Goal: Check status: Check status

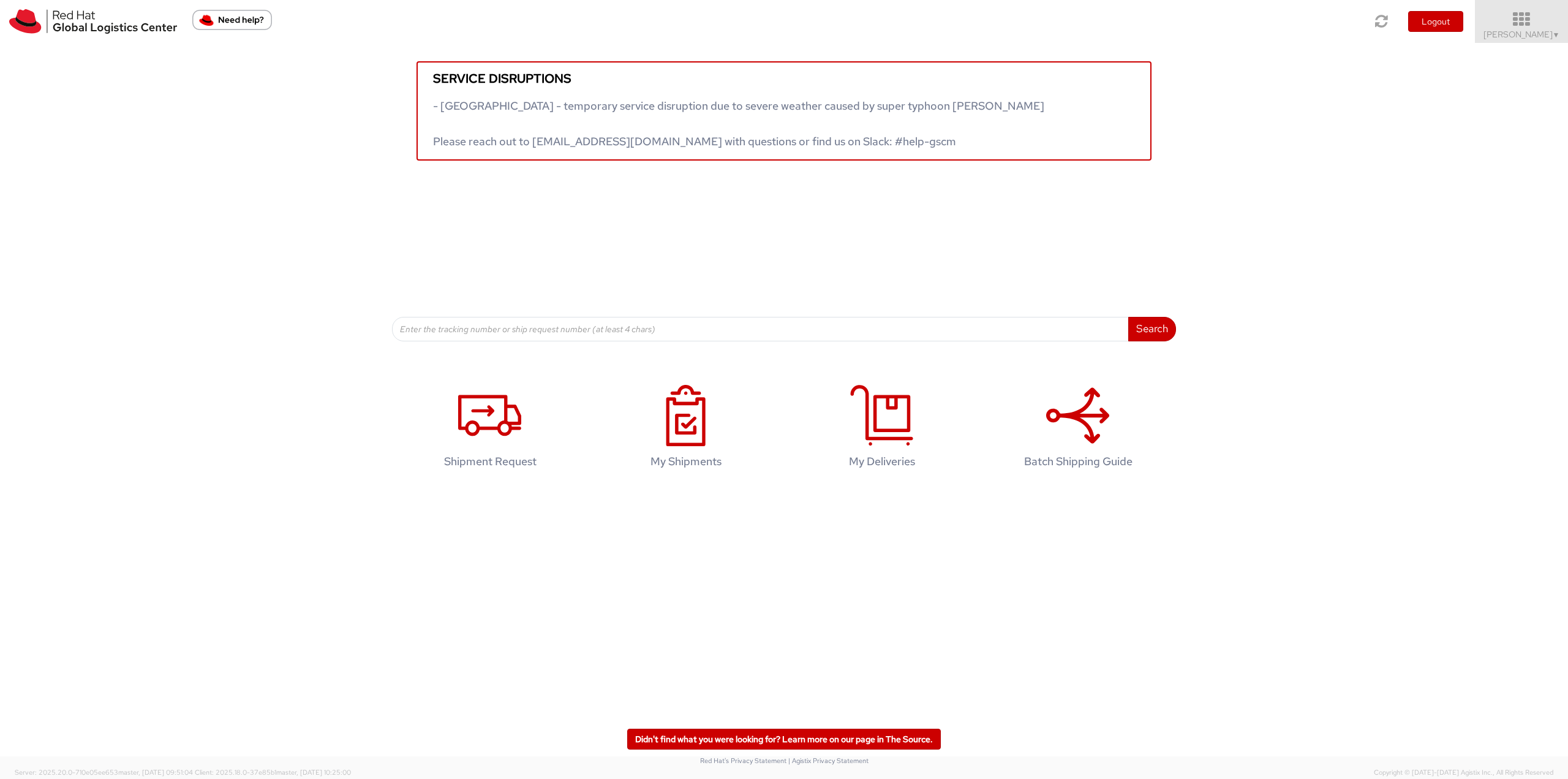
click at [1541, 34] on span "[PERSON_NAME] ▼" at bounding box center [1522, 34] width 77 height 11
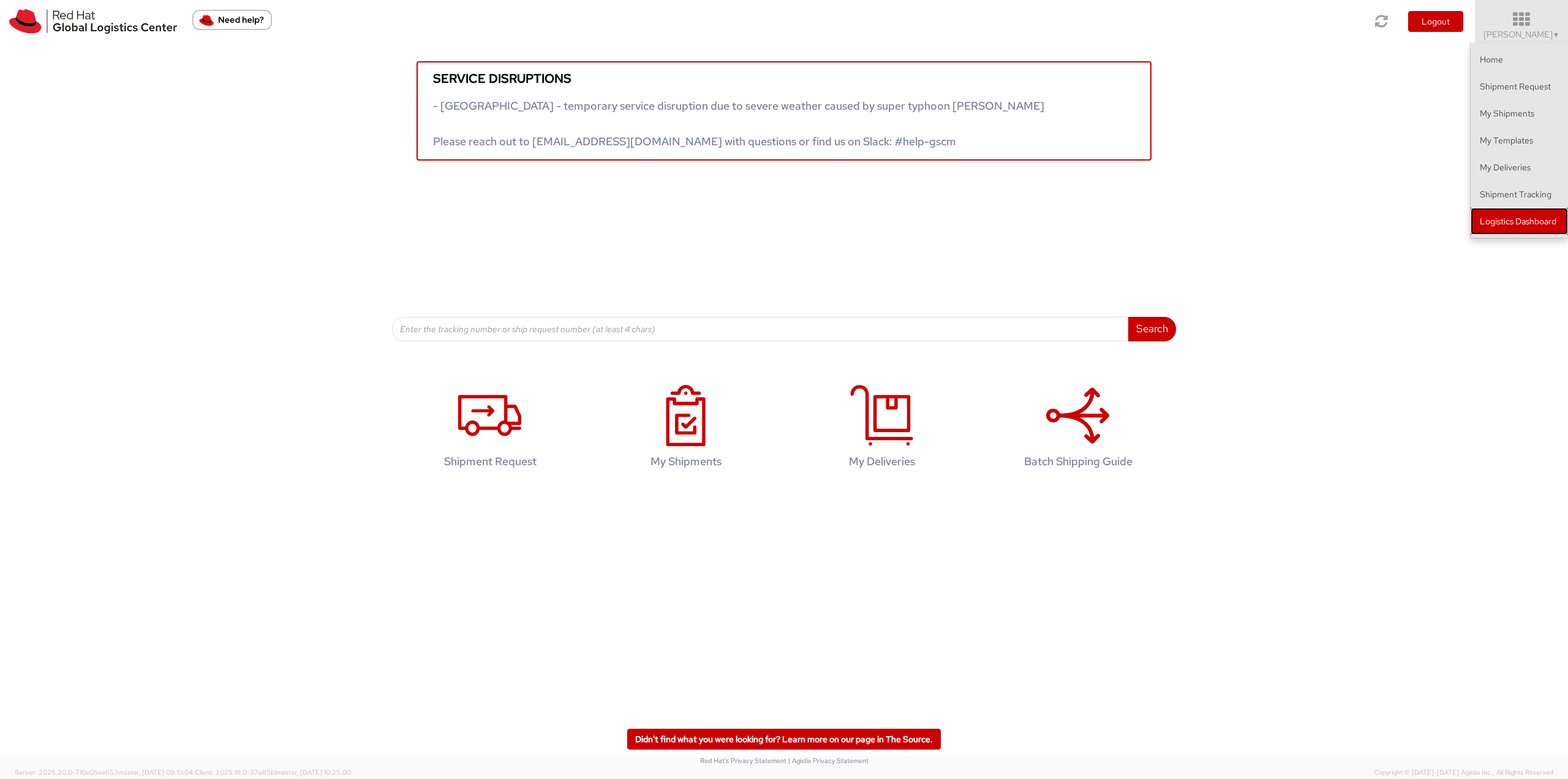
click at [1500, 228] on link "Logistics Dashboard" at bounding box center [1519, 222] width 97 height 27
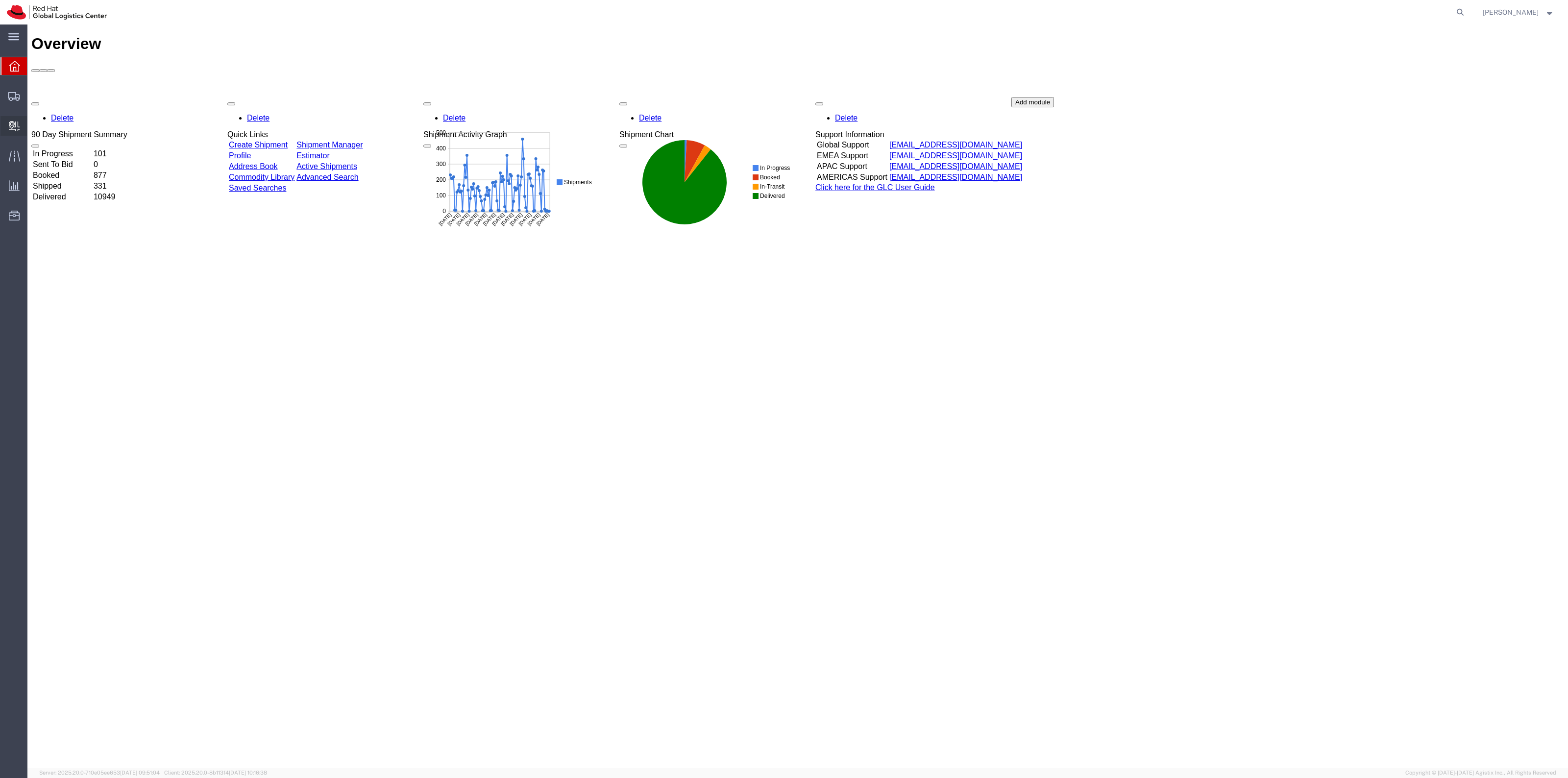
click at [0, 0] on span "Create Delivery" at bounding box center [0, 0] width 0 height 0
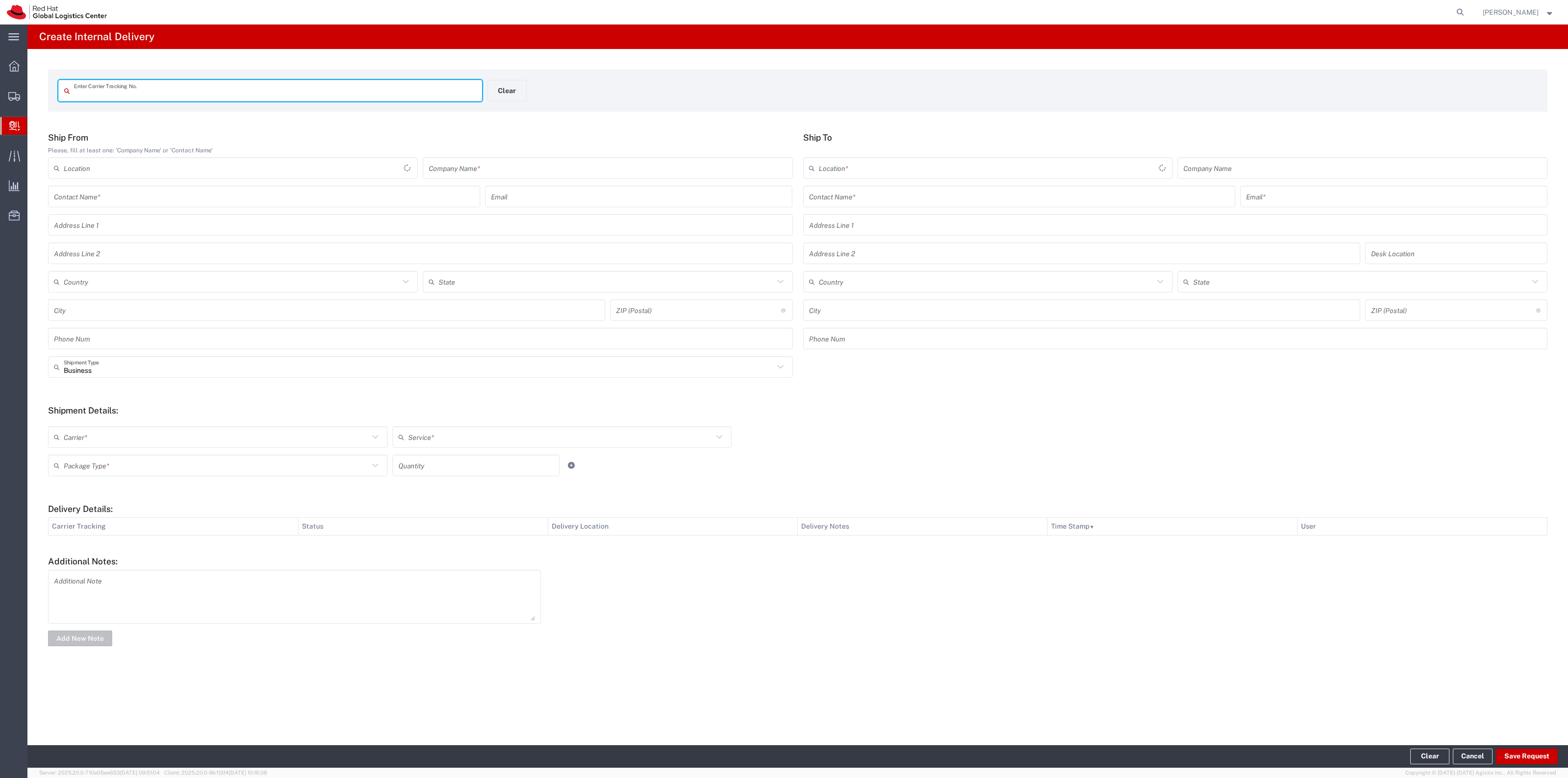
click at [129, 85] on input "text" at bounding box center [275, 91] width 402 height 17
type input "9249090396055700082653"
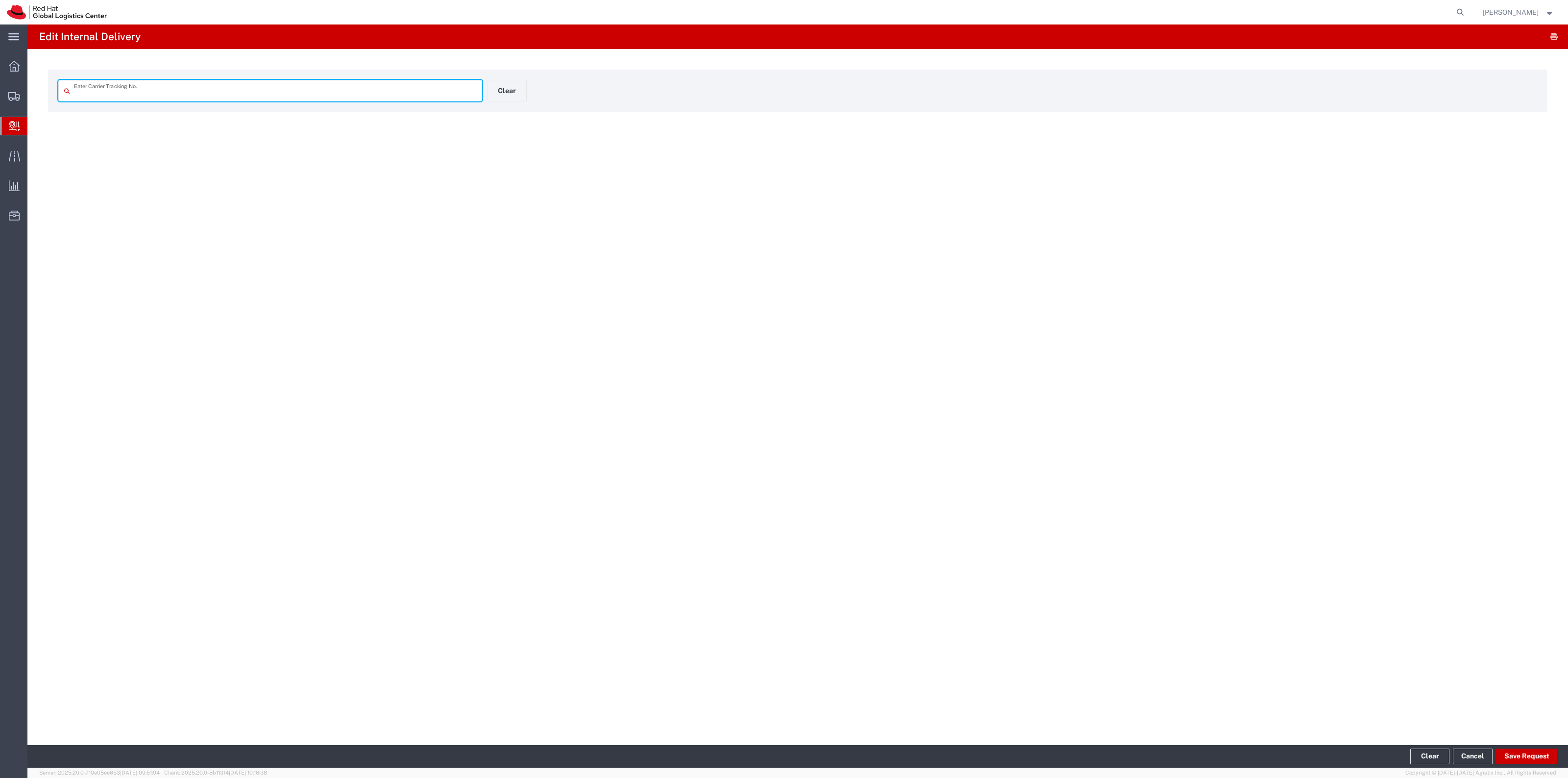
type input "9249090396055700082653"
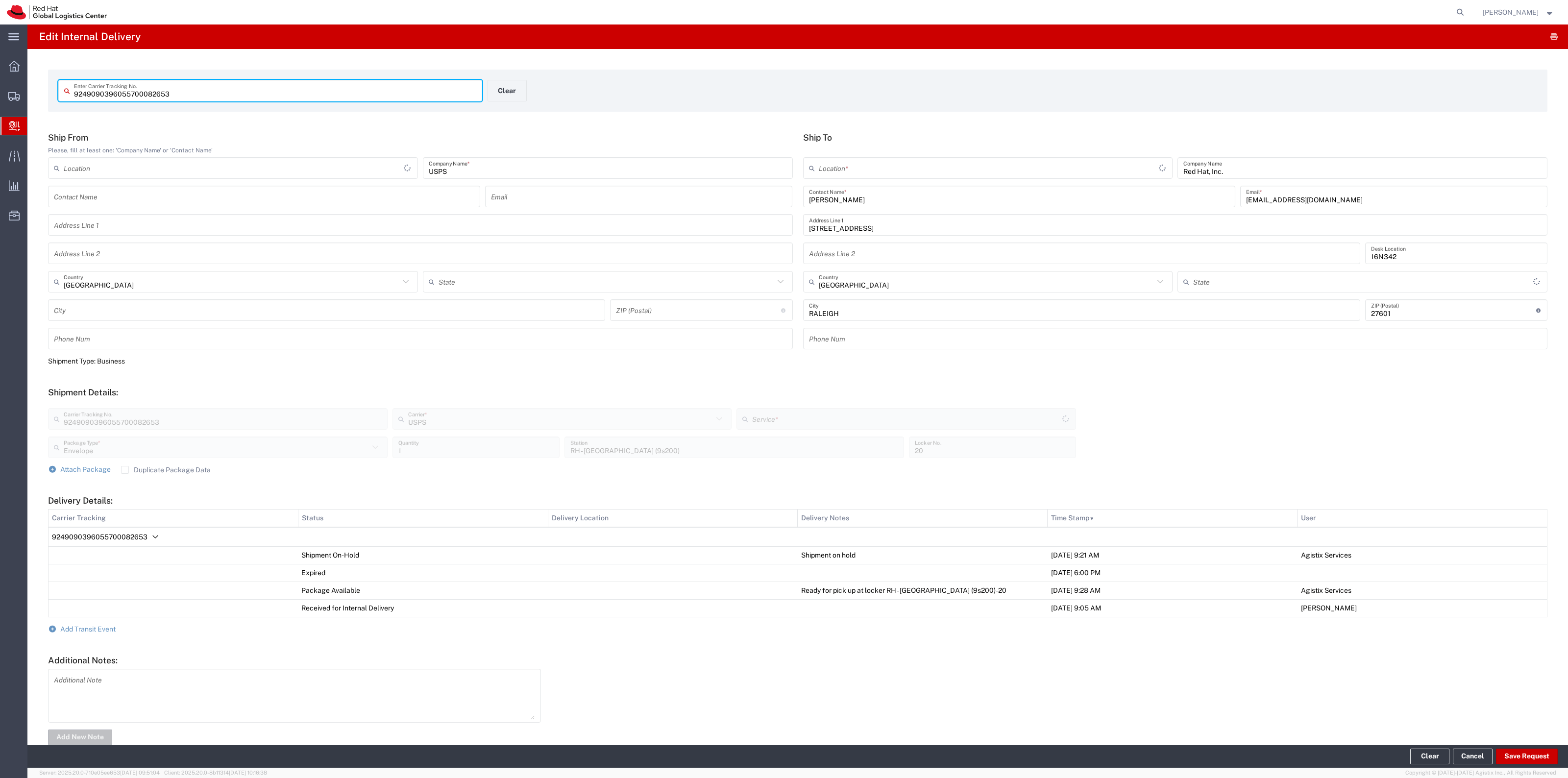
type input "Media Mail Parcel"
type input "North Carolina"
click at [843, 172] on input "text" at bounding box center [989, 169] width 340 height 17
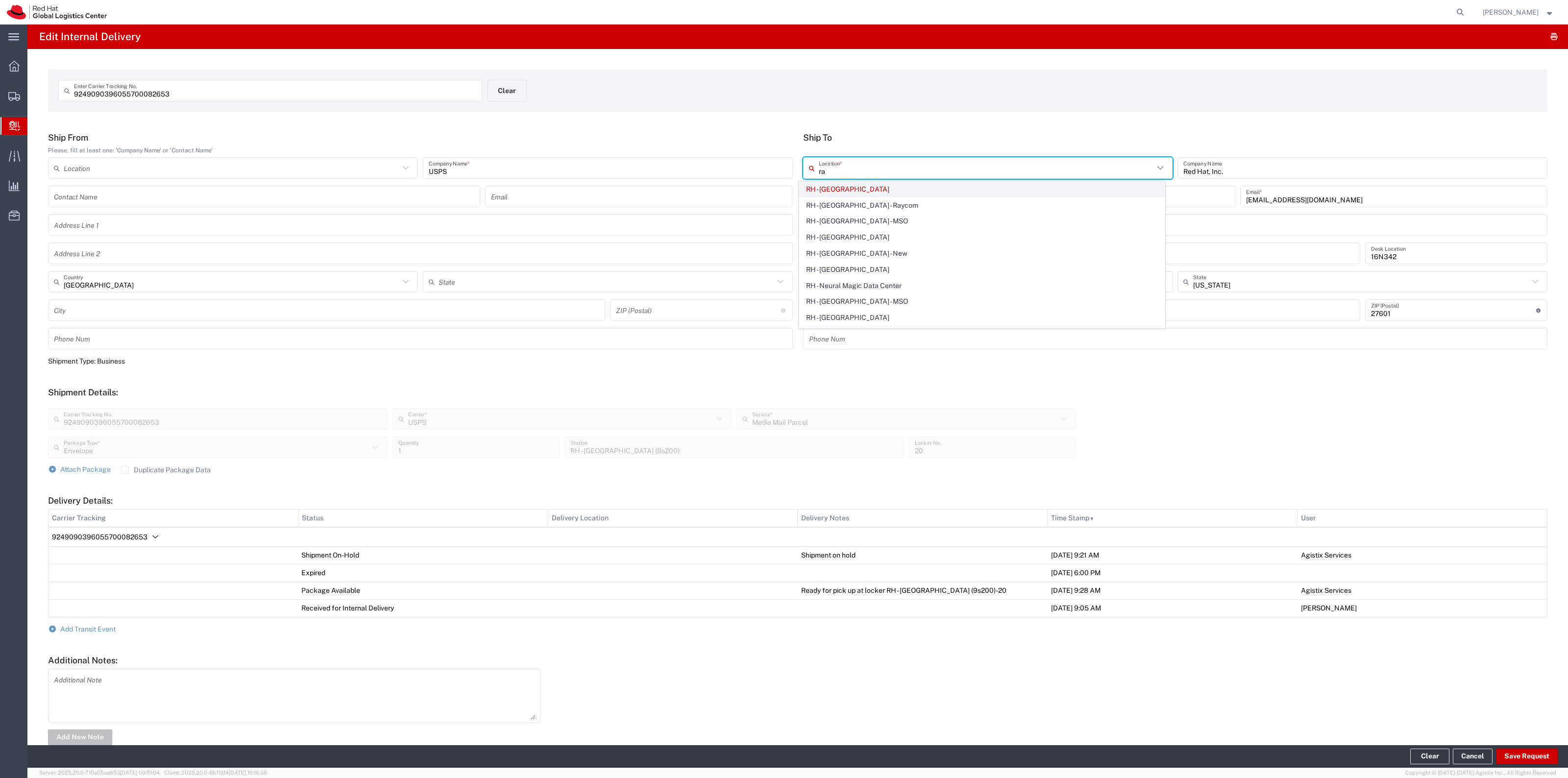
type input "ra"
click at [846, 184] on span "RH - Raleigh" at bounding box center [982, 189] width 366 height 15
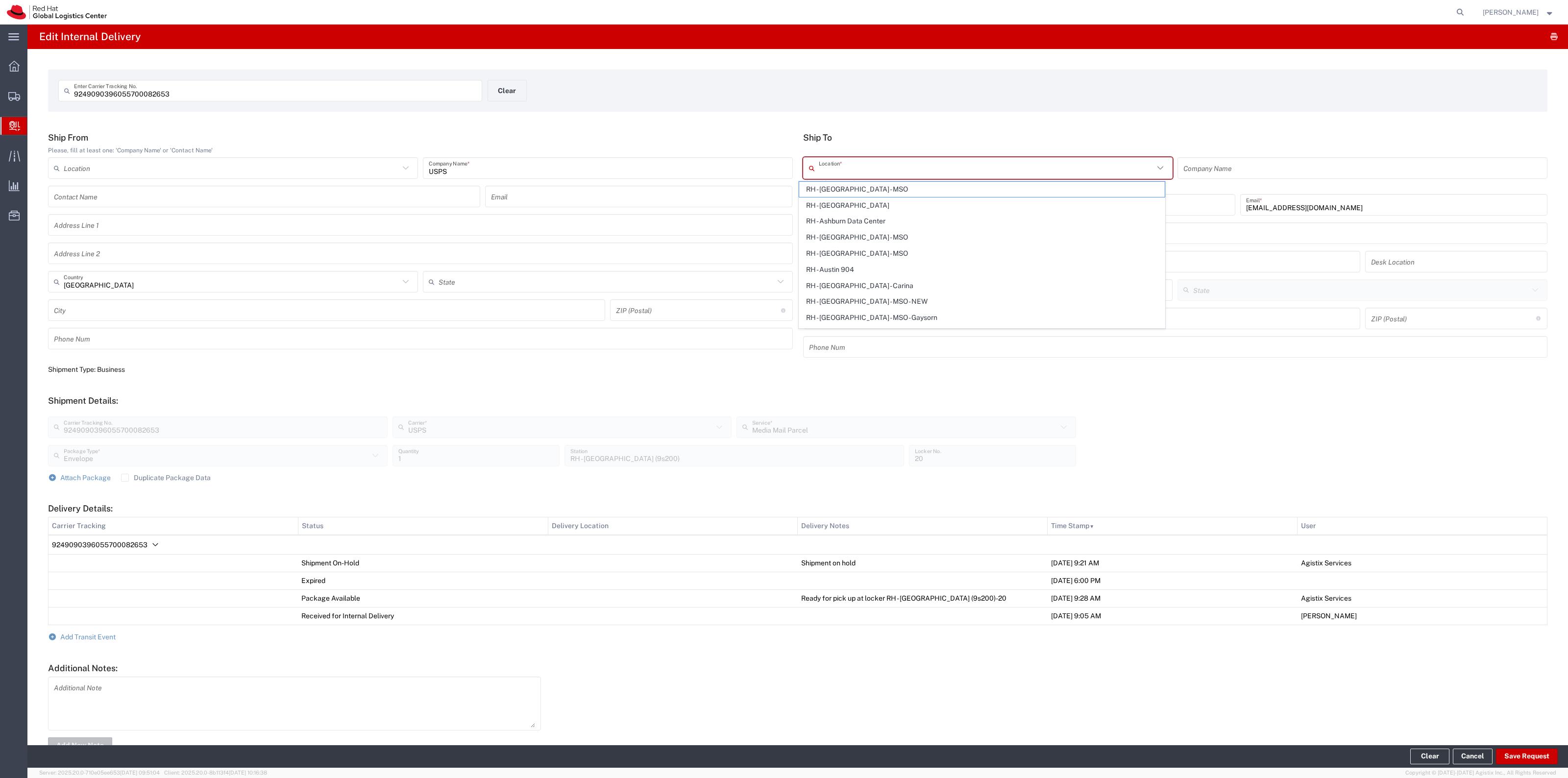
click at [852, 168] on input "text" at bounding box center [987, 169] width 336 height 17
click at [829, 201] on span "RH - Raleigh" at bounding box center [982, 205] width 366 height 15
type input "RH - Raleigh"
type input "Red Hat, Inc."
type input "100 East Davie Street"
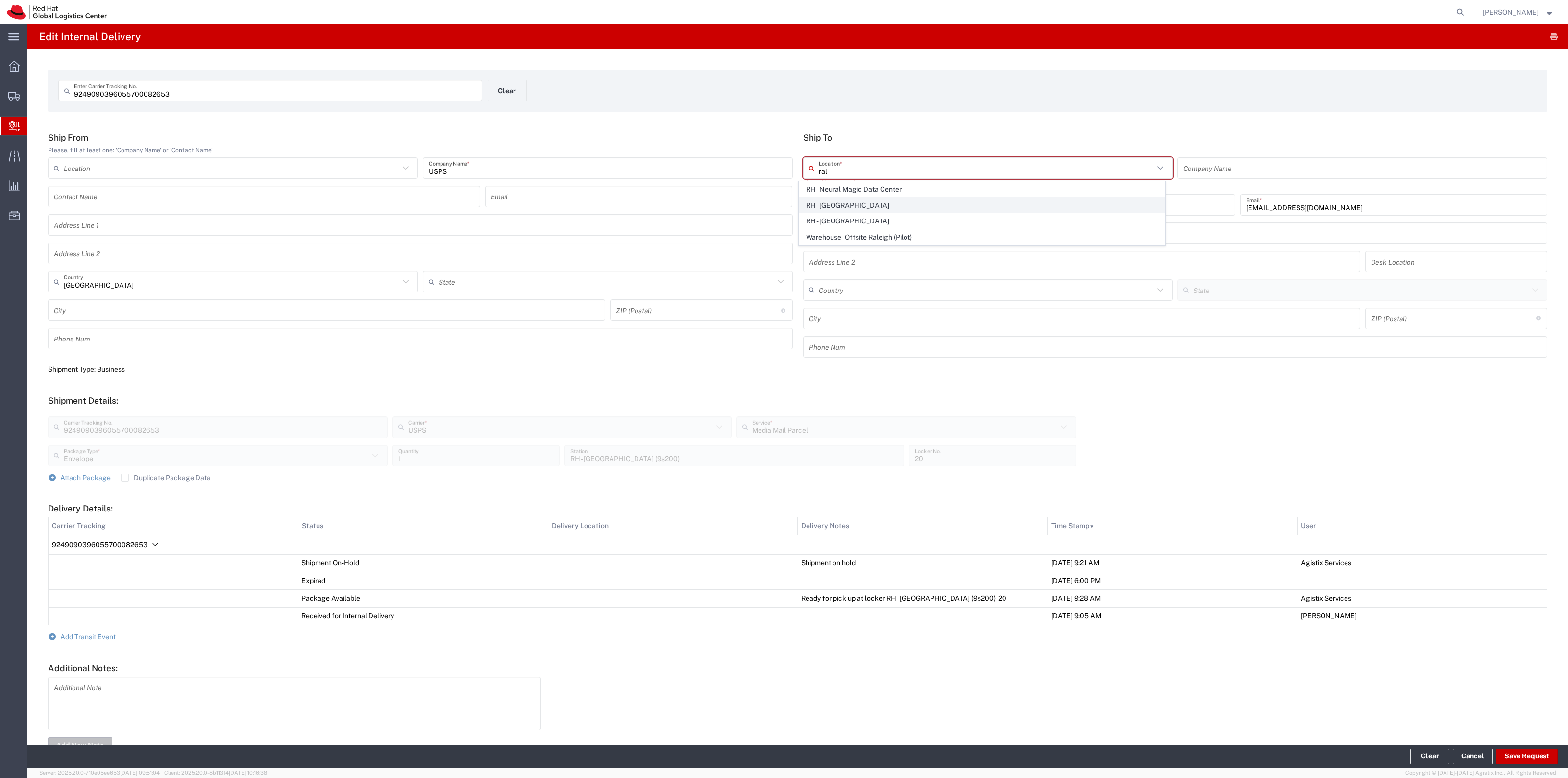
type input "United States"
type input "RALEIGH"
type input "27601"
type input "919-754-4950"
type input "North Carolina"
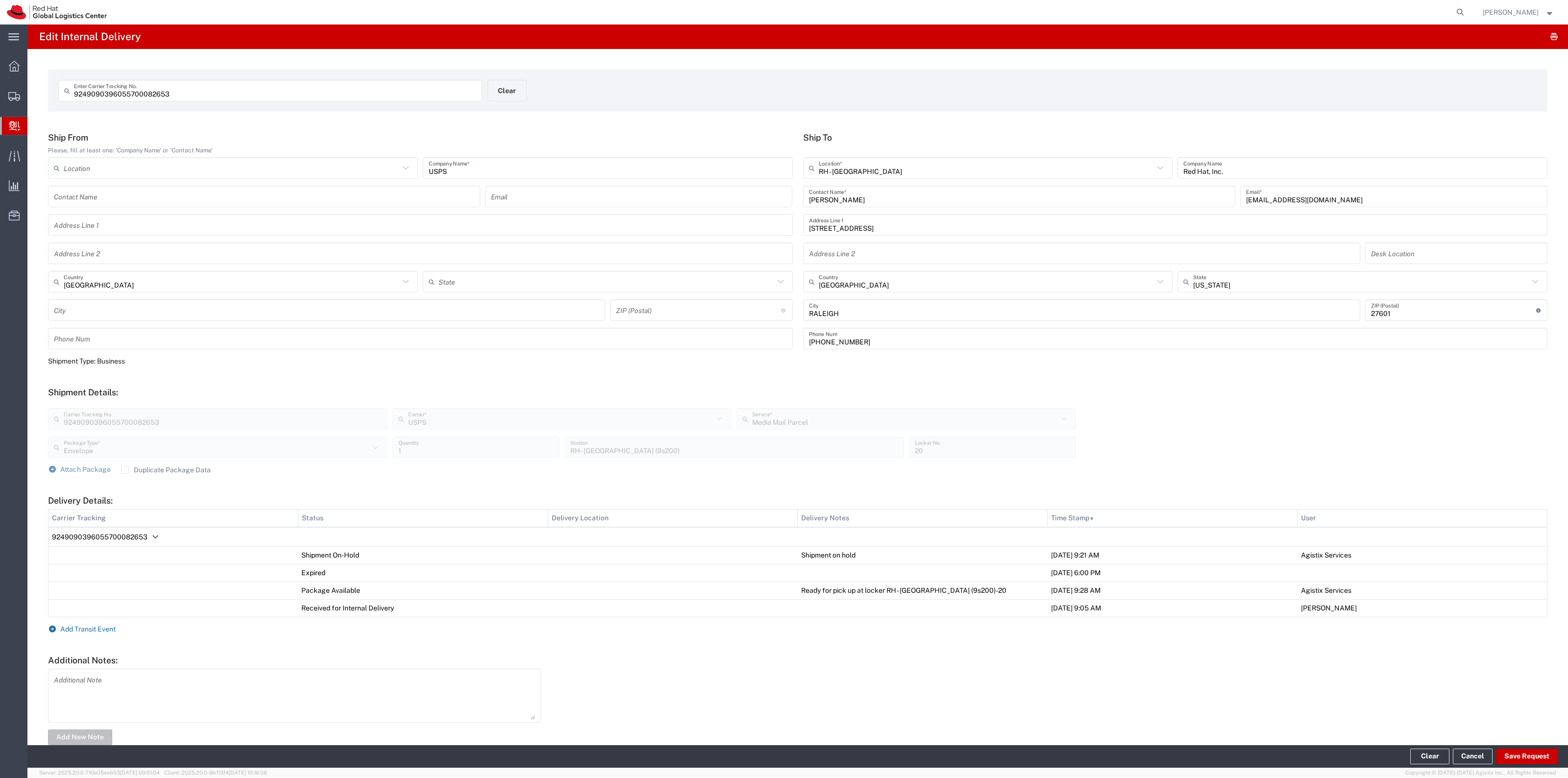
click at [104, 625] on span "Add Transit Event" at bounding box center [88, 629] width 56 height 8
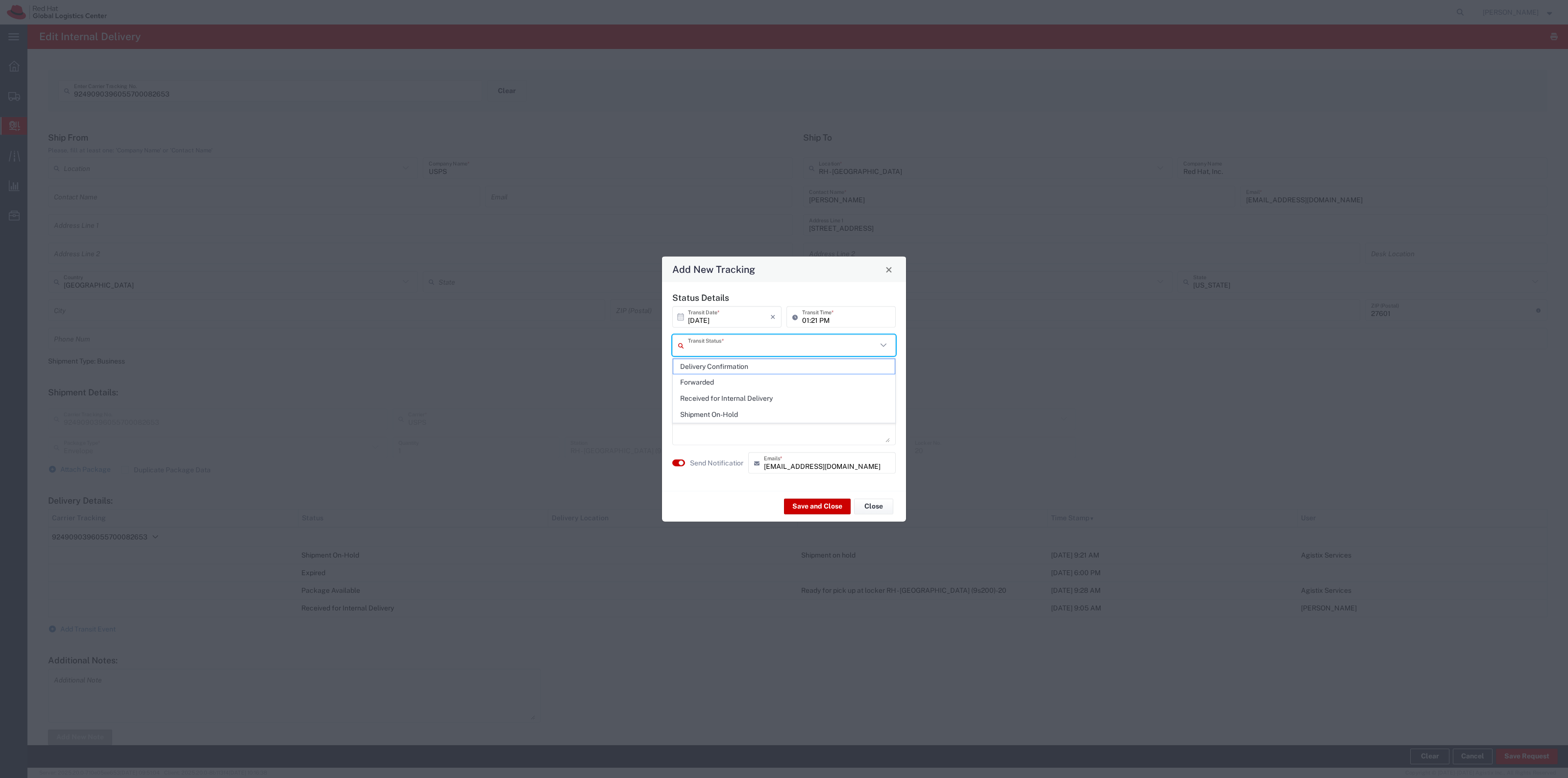
click at [783, 346] on input "text" at bounding box center [782, 345] width 189 height 17
click at [768, 364] on span "Delivery Confirmation" at bounding box center [784, 366] width 221 height 15
type input "Delivery Confirmation"
click at [745, 407] on textarea at bounding box center [784, 418] width 211 height 48
type textarea "Delivered to desk."
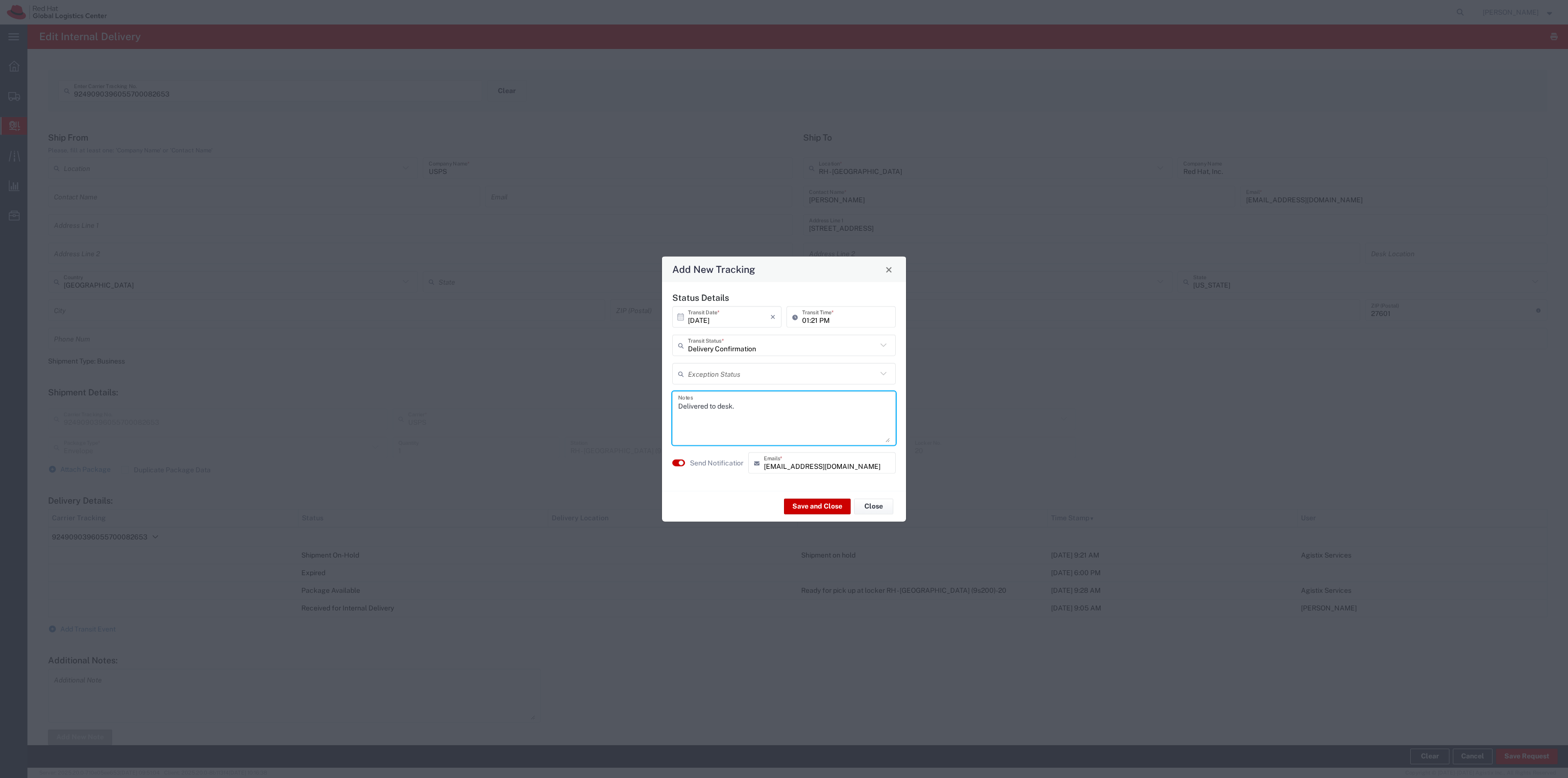
click at [701, 459] on label "Send Notification" at bounding box center [717, 463] width 55 height 10
click at [751, 319] on input "10/01/2025" at bounding box center [729, 316] width 82 height 17
click at [681, 339] on span "‹" at bounding box center [679, 335] width 15 height 11
click at [699, 419] on span "29" at bounding box center [701, 419] width 15 height 14
type input "09/29/2025"
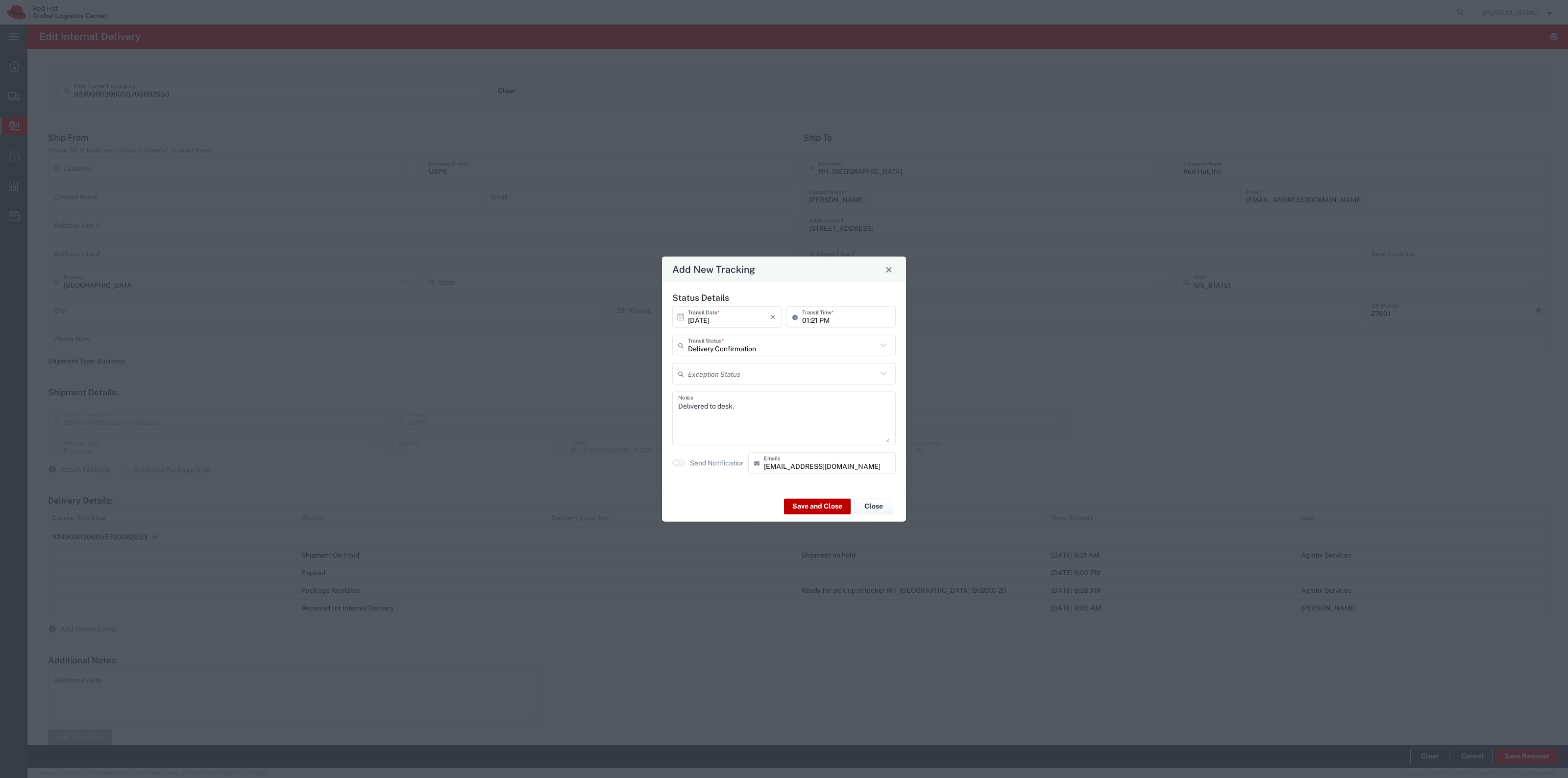
click at [822, 503] on button "Save and Close" at bounding box center [817, 507] width 66 height 16
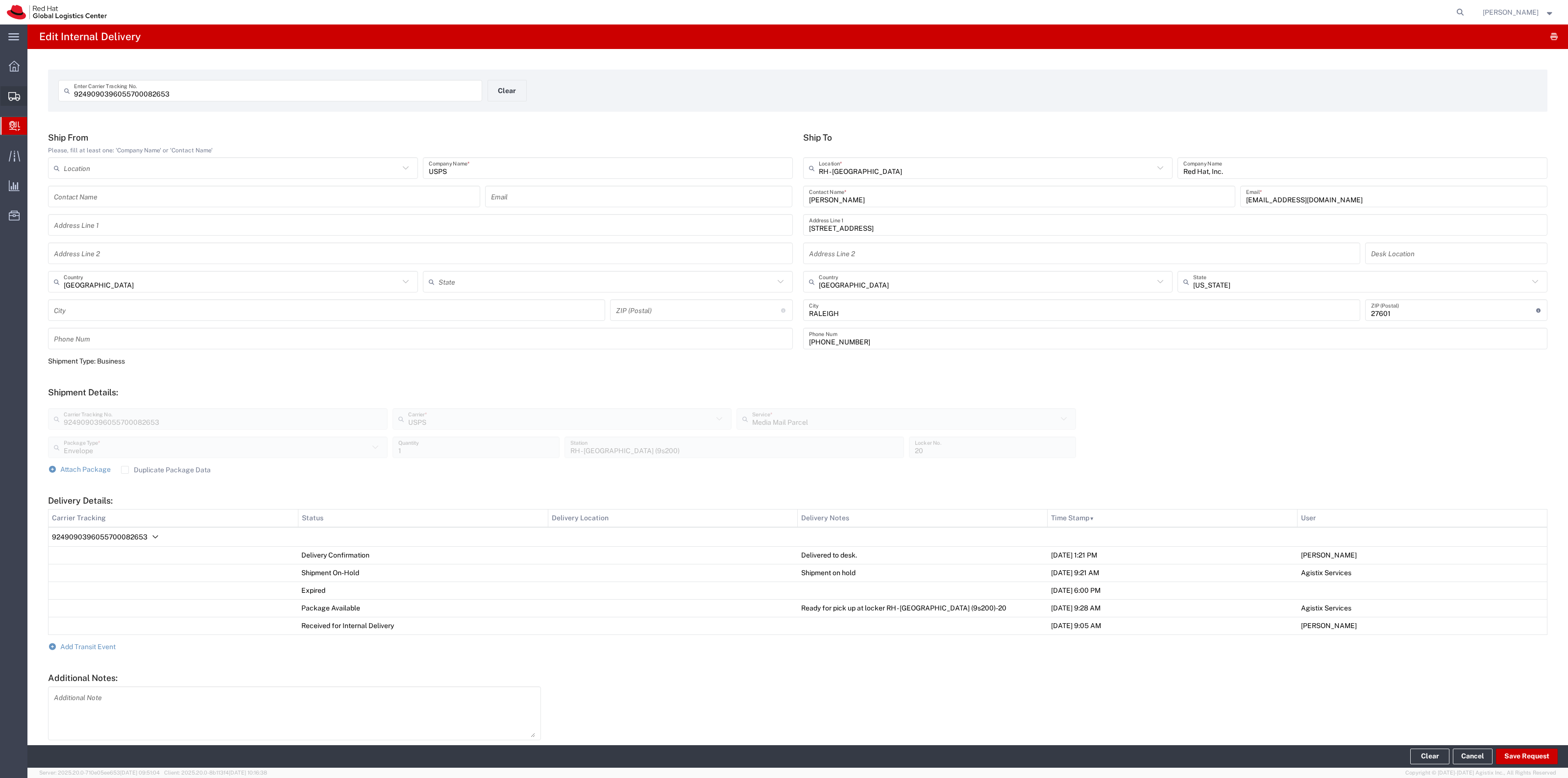
click at [0, 0] on span "Shipment Manager" at bounding box center [0, 0] width 0 height 0
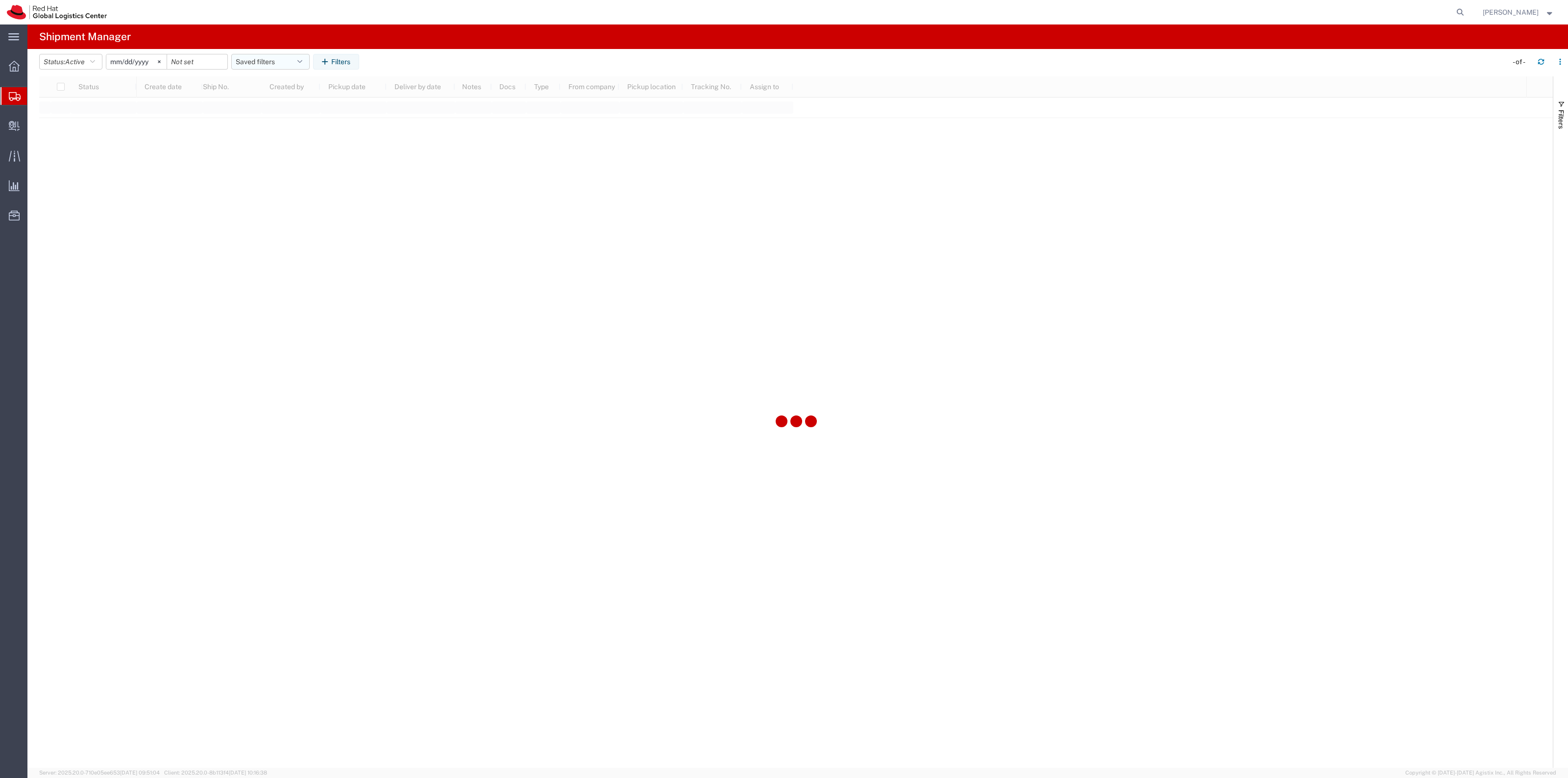
click at [243, 66] on button "Saved filters" at bounding box center [271, 61] width 79 height 16
click at [268, 101] on span "New filter save" at bounding box center [297, 104] width 129 height 18
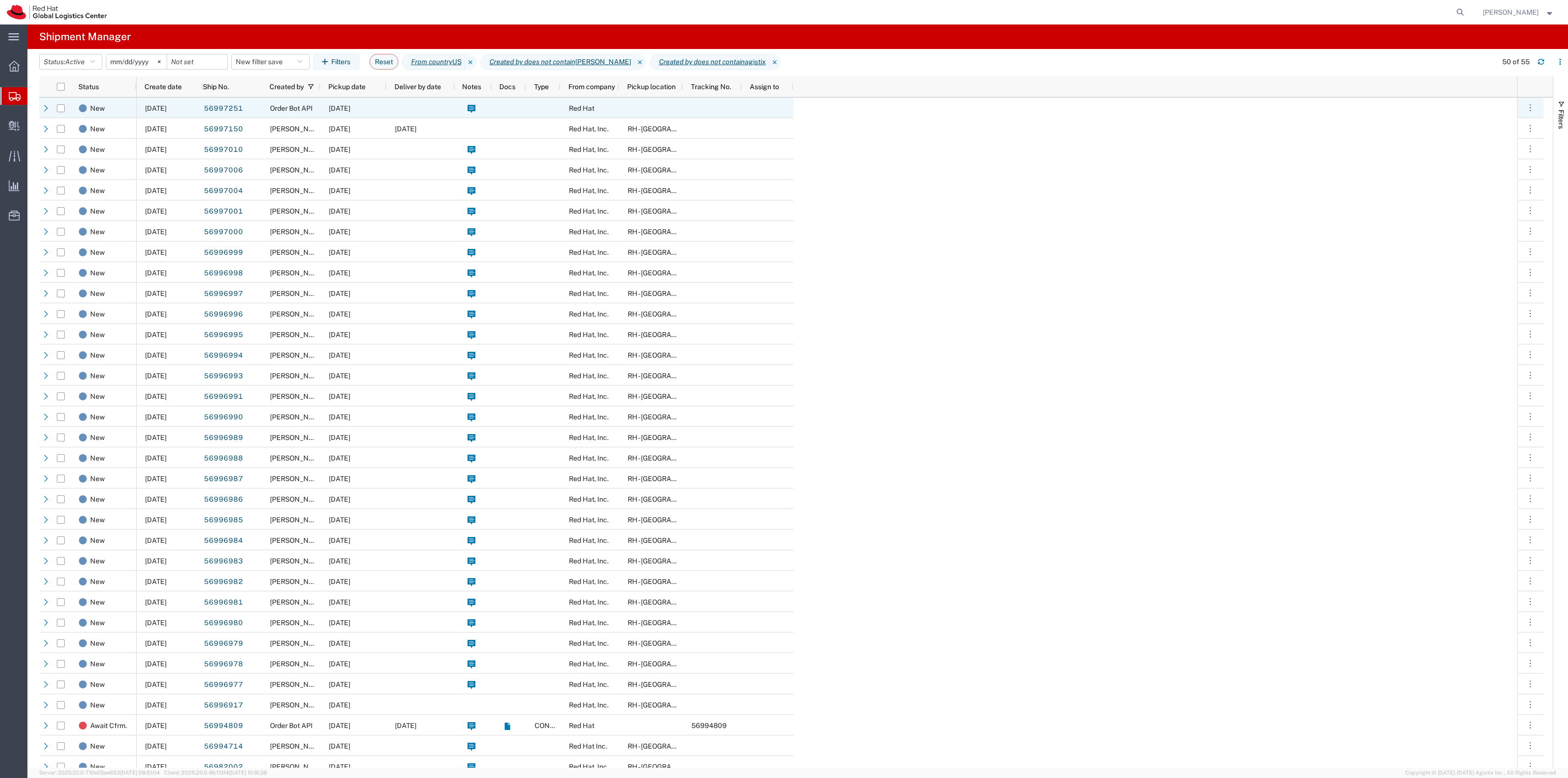
click at [377, 116] on div "10/01/2025" at bounding box center [354, 107] width 66 height 21
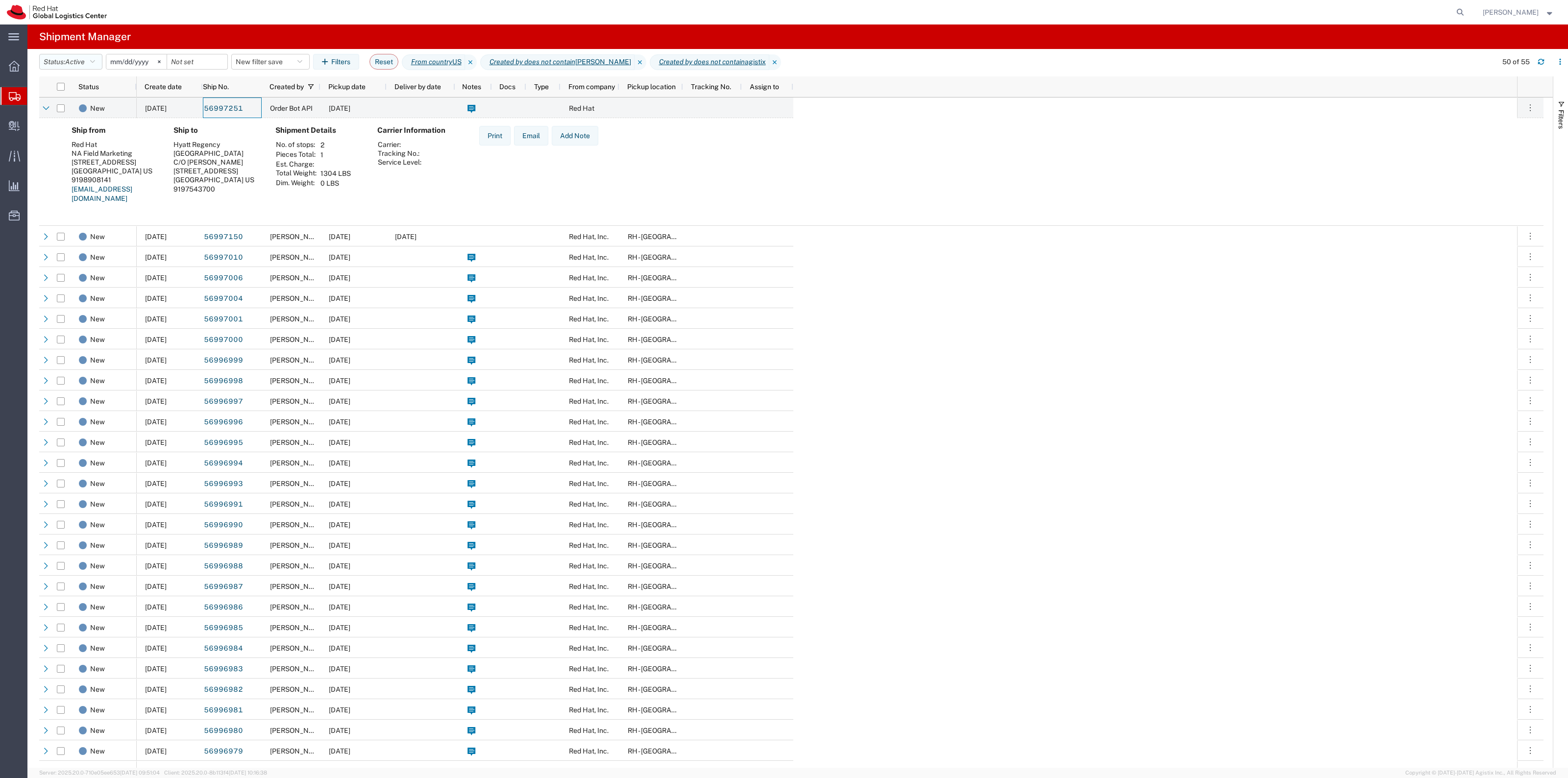
click at [89, 54] on button "Status: Active" at bounding box center [71, 61] width 63 height 16
click at [89, 202] on span "Shipped" at bounding box center [97, 208] width 114 height 15
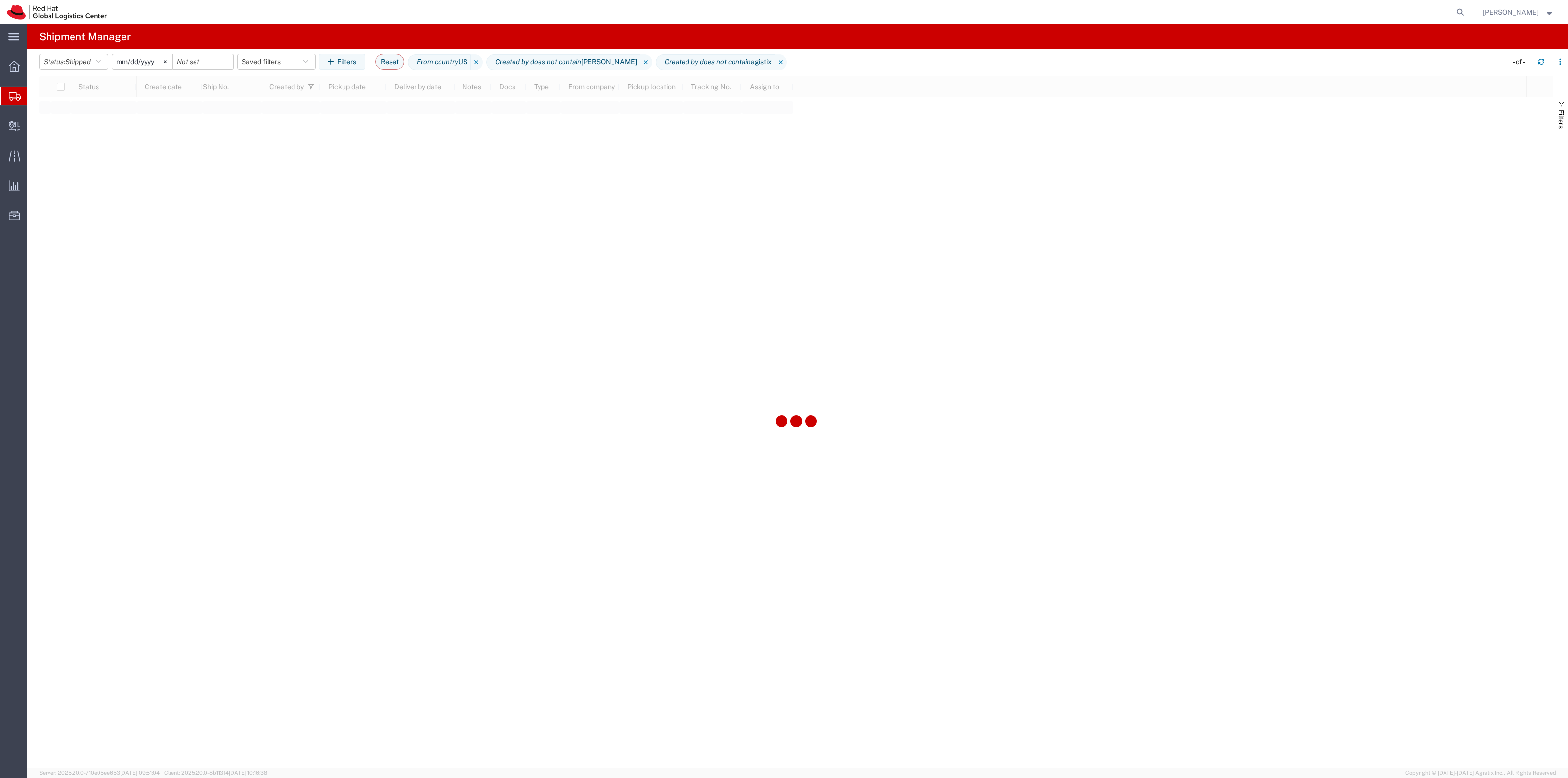
click at [157, 57] on input "2022-06-27" at bounding box center [142, 61] width 60 height 15
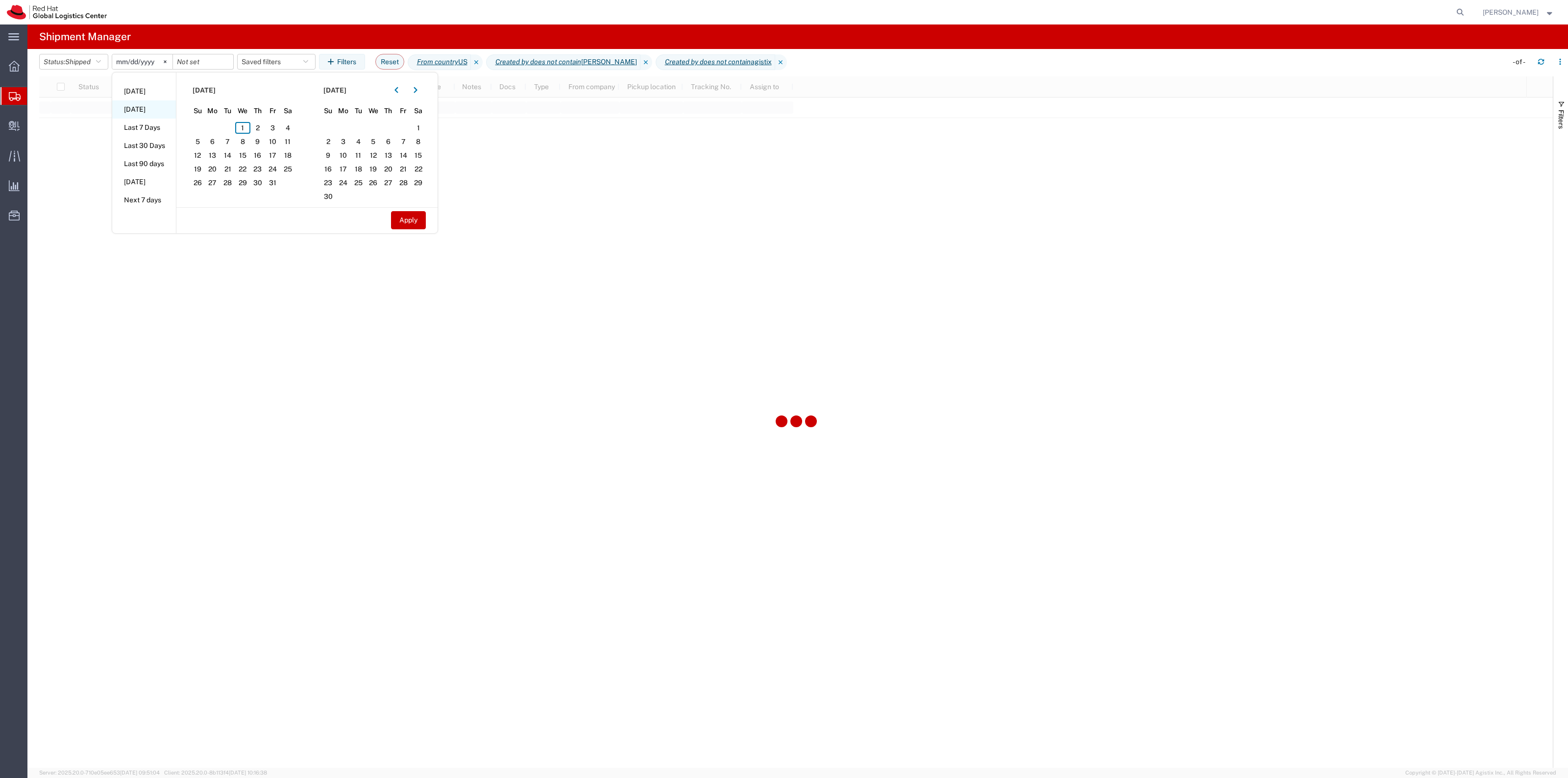
click at [150, 105] on li "Yesterday" at bounding box center [144, 109] width 64 height 18
type input "2025-09-30"
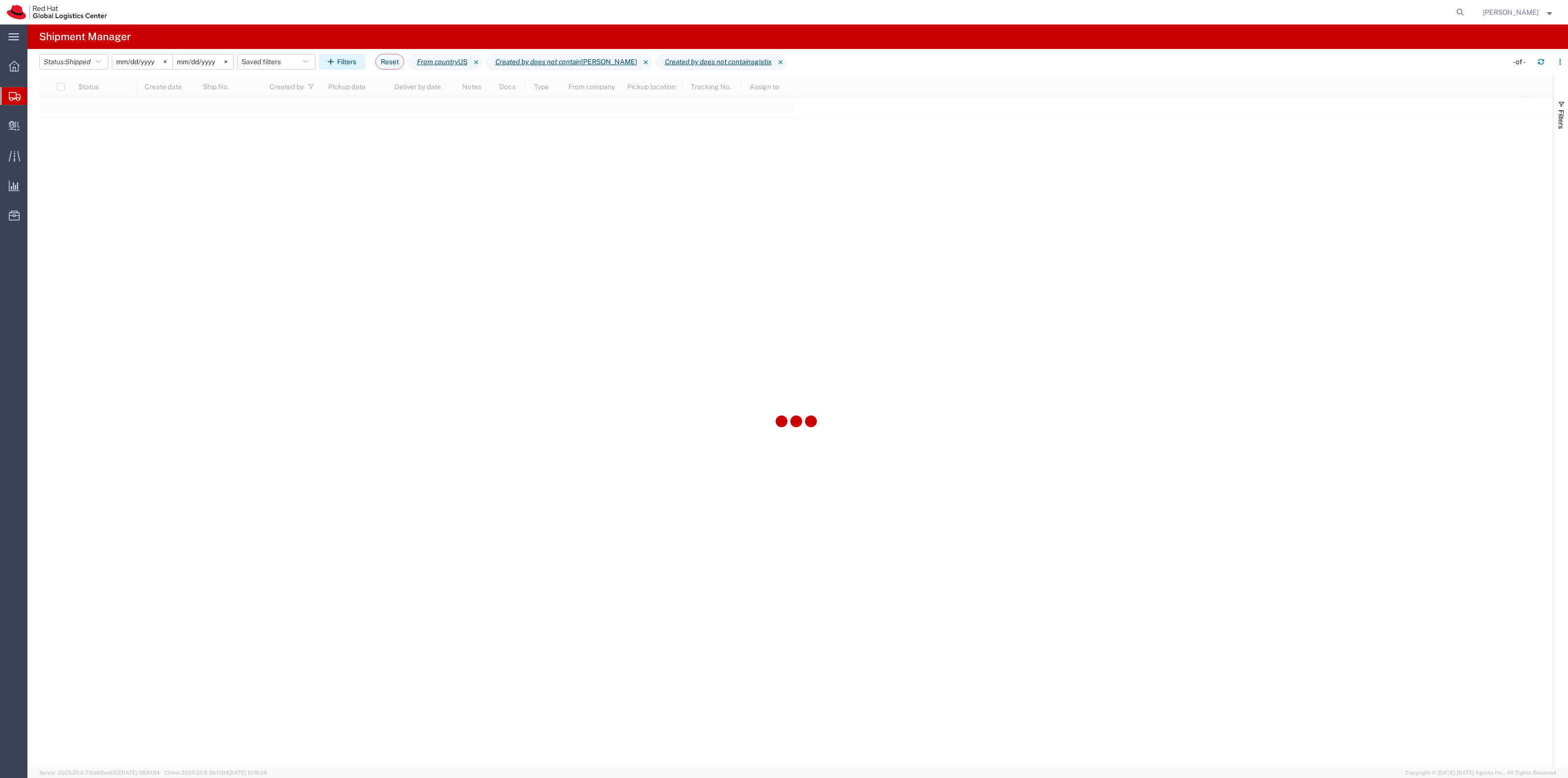
click at [348, 65] on button "Filters" at bounding box center [342, 61] width 46 height 16
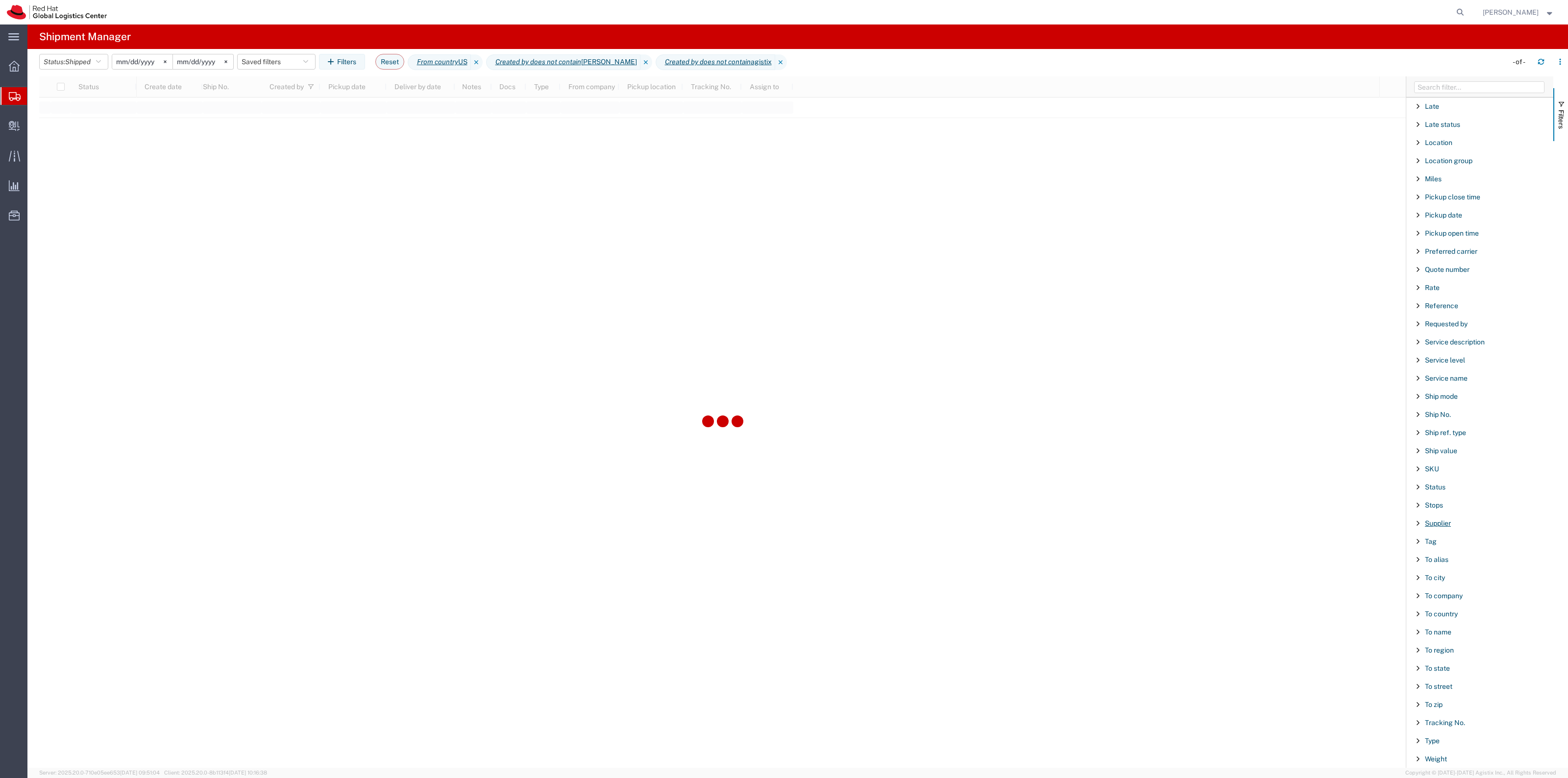
scroll to position [534, 0]
click at [1443, 630] on span "To name" at bounding box center [1438, 632] width 26 height 8
drag, startPoint x: 1472, startPoint y: 670, endPoint x: 1419, endPoint y: 669, distance: 53.0
click at [1419, 669] on input "RHAK-37826" at bounding box center [1483, 665] width 129 height 11
paste input "Ever Dino Gutierrez Mamani"
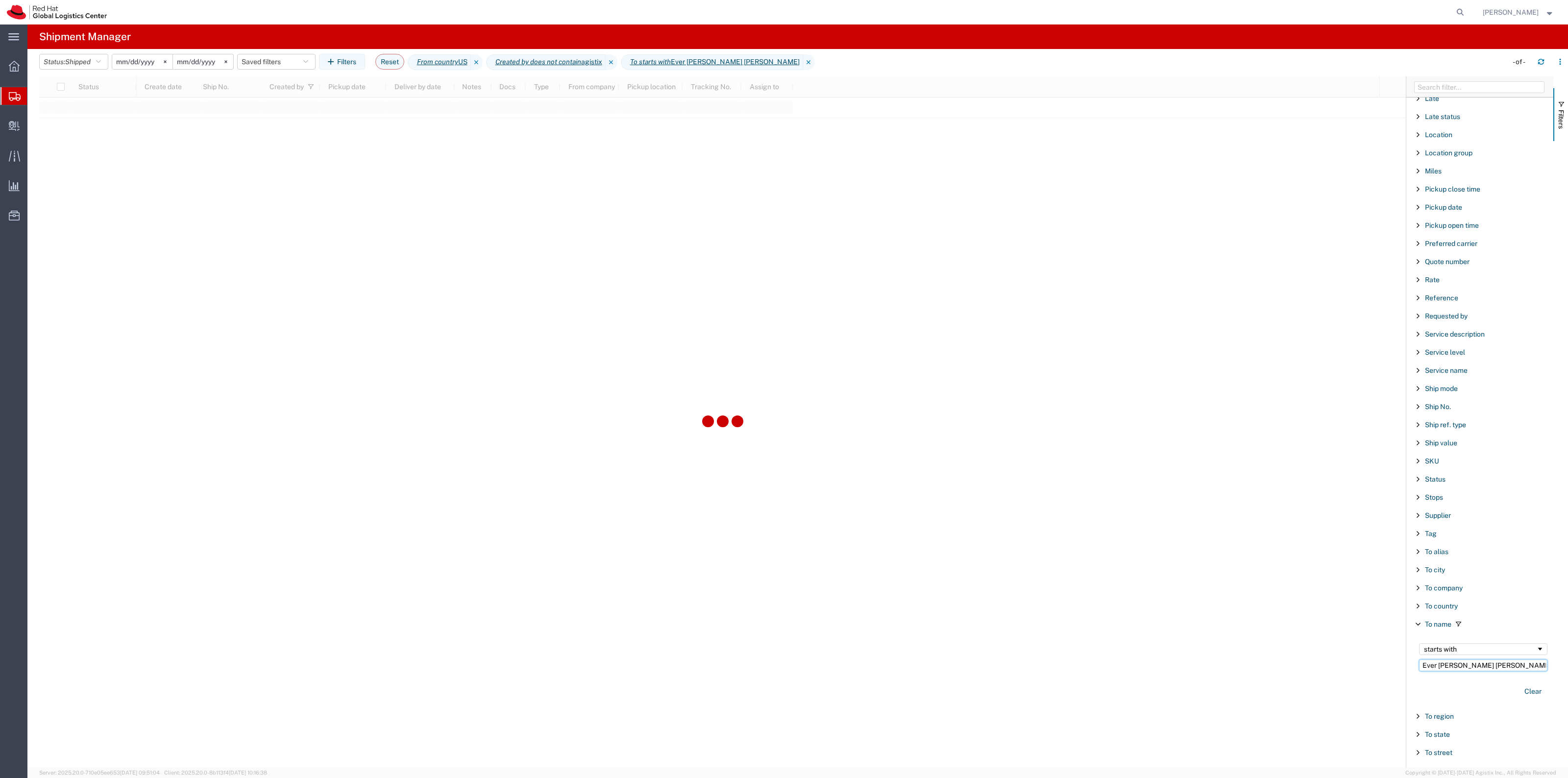
type input "Ever Dino Gutierrez Mamani"
click at [141, 62] on input "2025-09-30" at bounding box center [142, 61] width 60 height 15
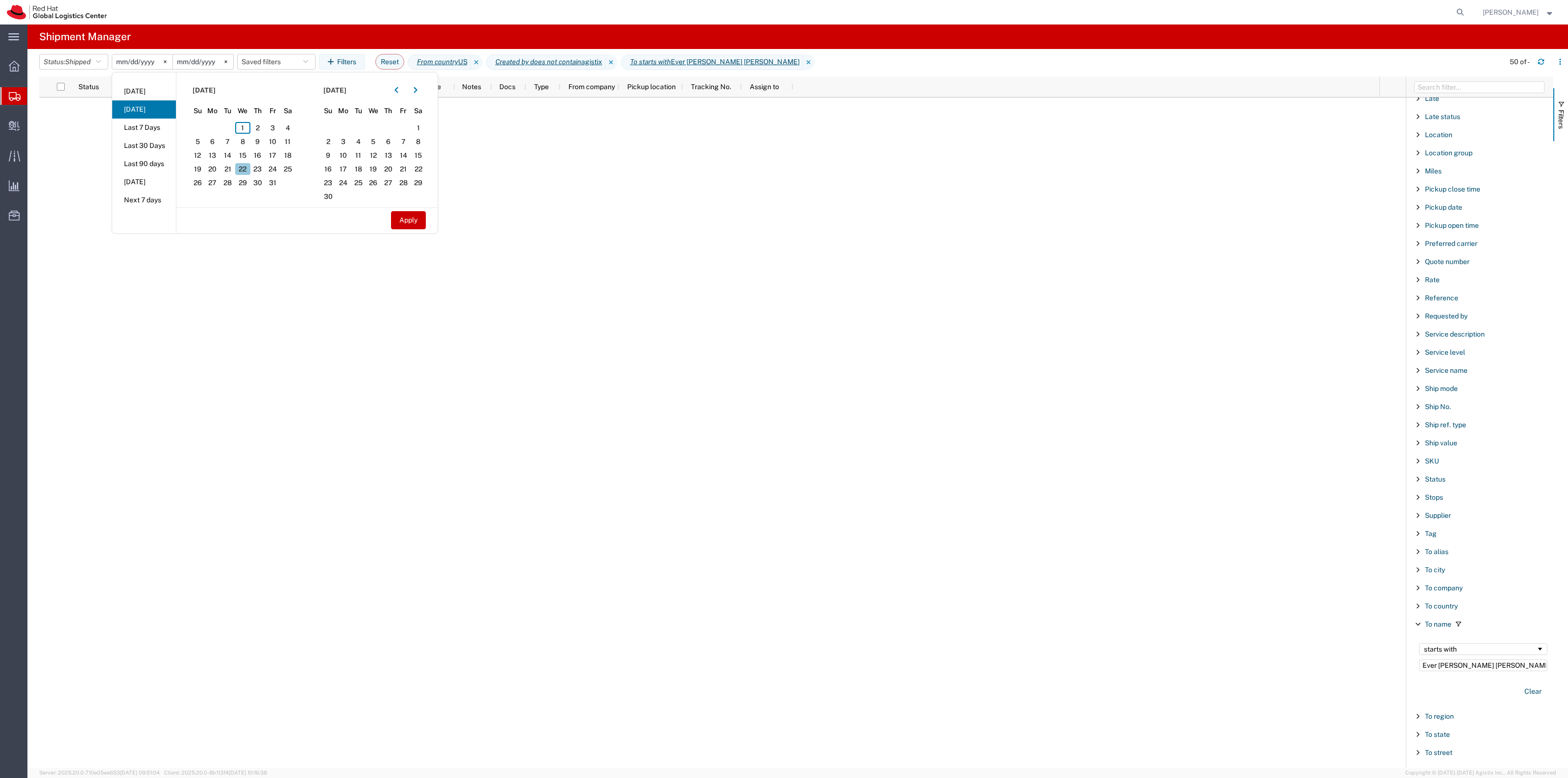
click at [245, 171] on span "22" at bounding box center [242, 169] width 15 height 11
click at [394, 89] on button "button" at bounding box center [396, 90] width 16 height 16
click at [221, 169] on span "22" at bounding box center [212, 169] width 15 height 11
click at [404, 211] on button "Apply" at bounding box center [408, 220] width 35 height 18
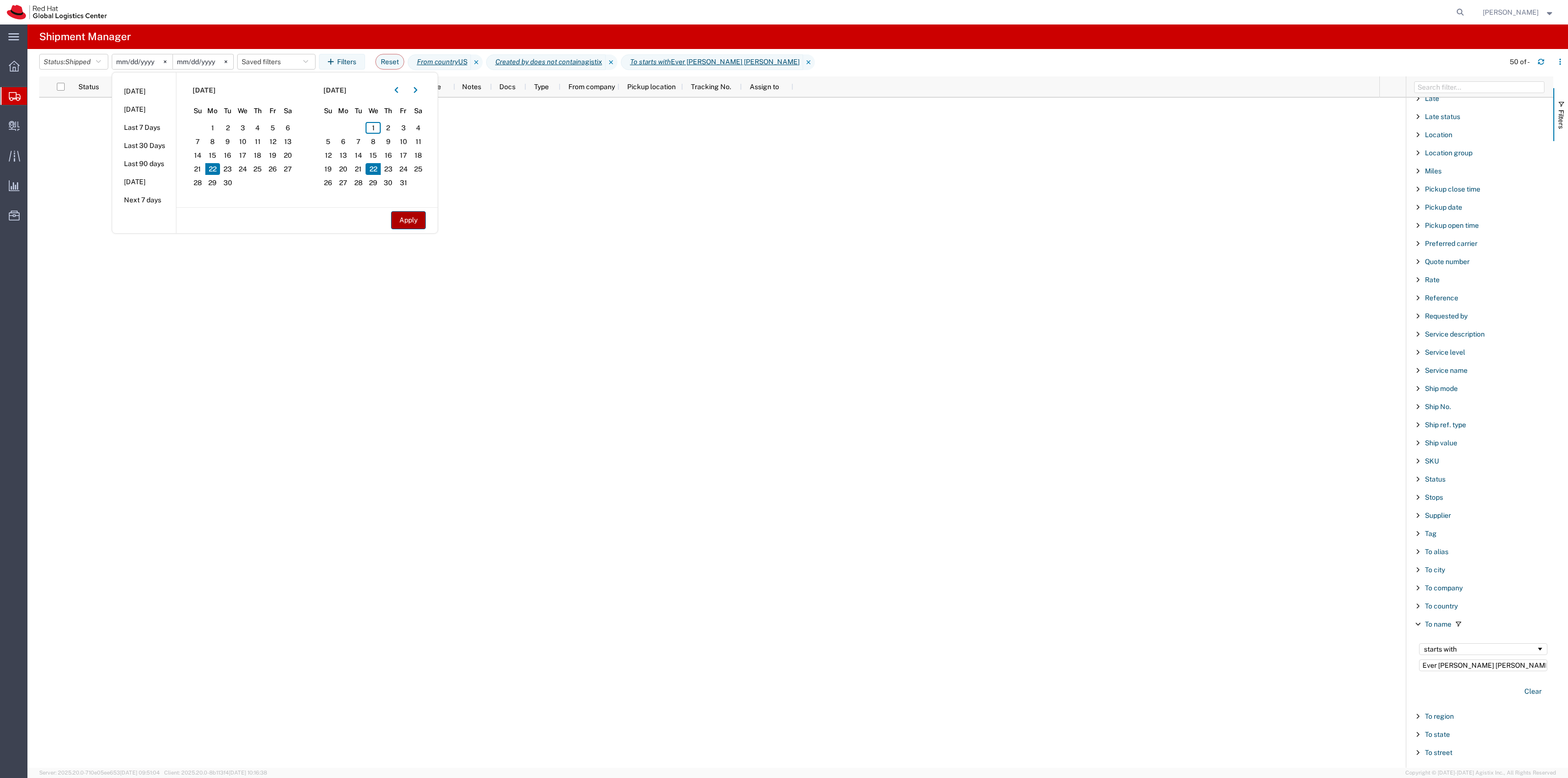
type input "2025-10-22"
type input "2025-09-22"
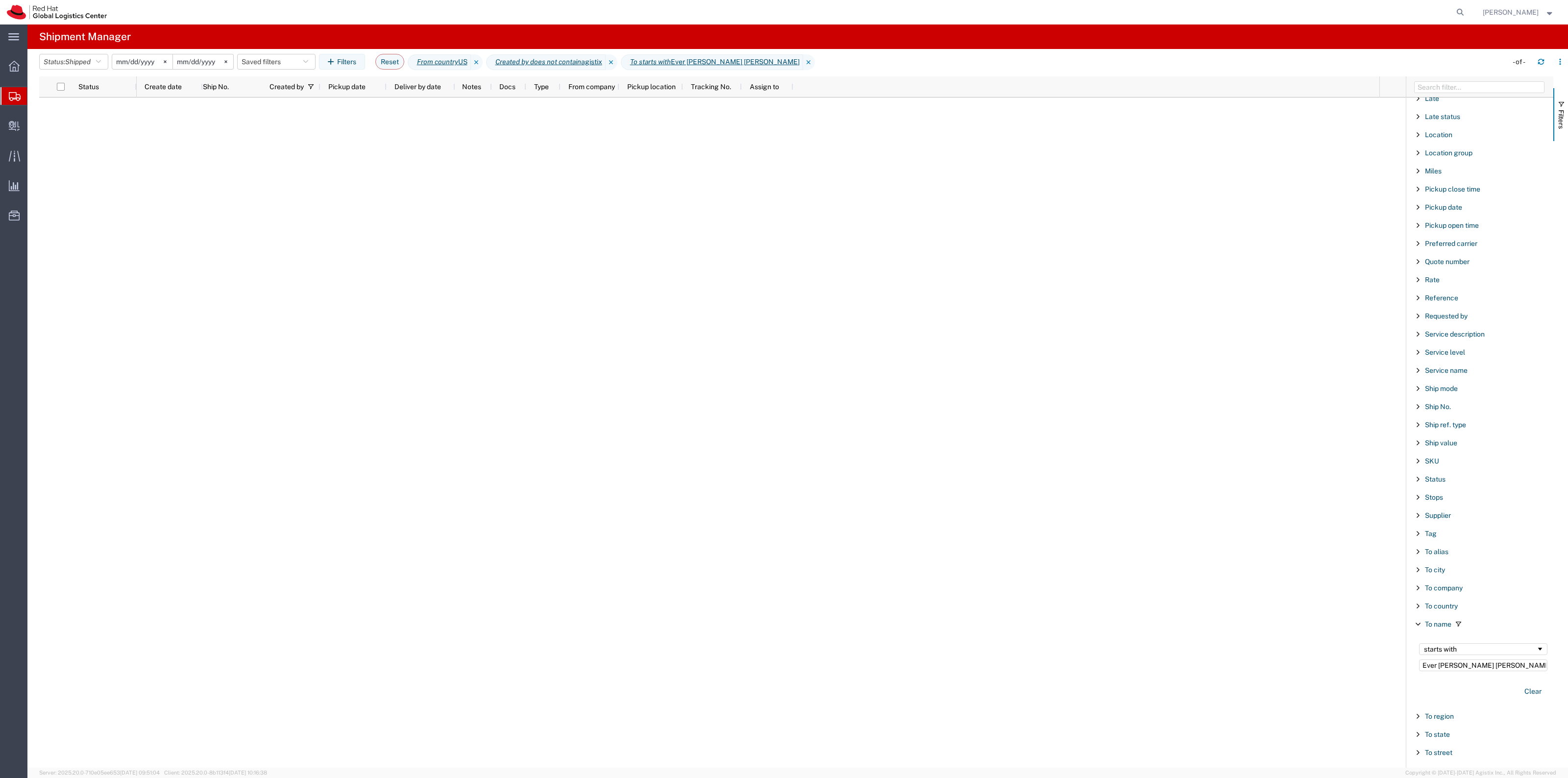
click at [146, 66] on input "2025-10-22" at bounding box center [142, 61] width 60 height 15
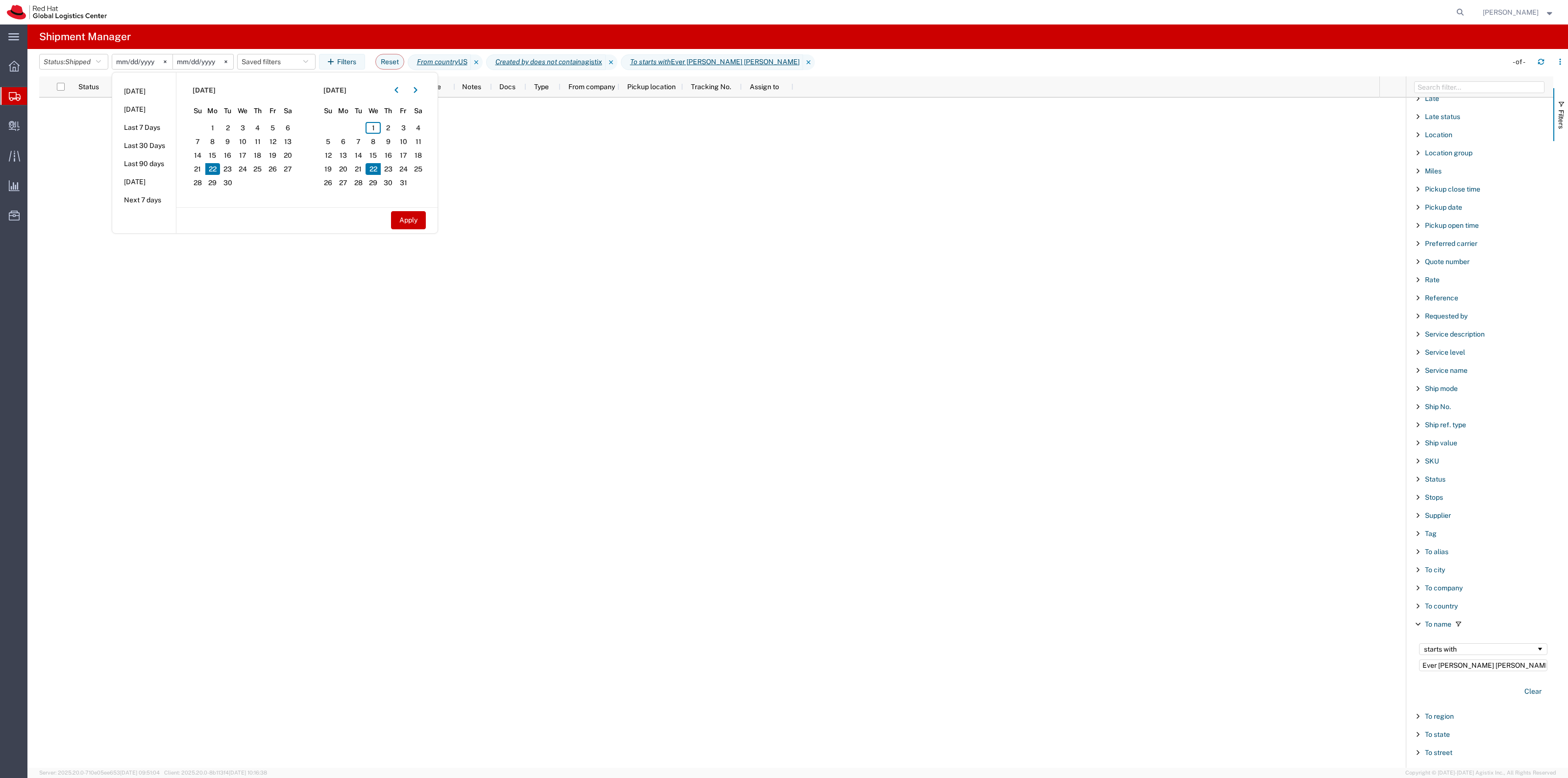
click at [214, 170] on span "22" at bounding box center [212, 169] width 15 height 11
click at [217, 170] on span "22" at bounding box center [212, 169] width 15 height 11
click at [422, 224] on button "Apply" at bounding box center [408, 220] width 35 height 18
type input "2025-09-22"
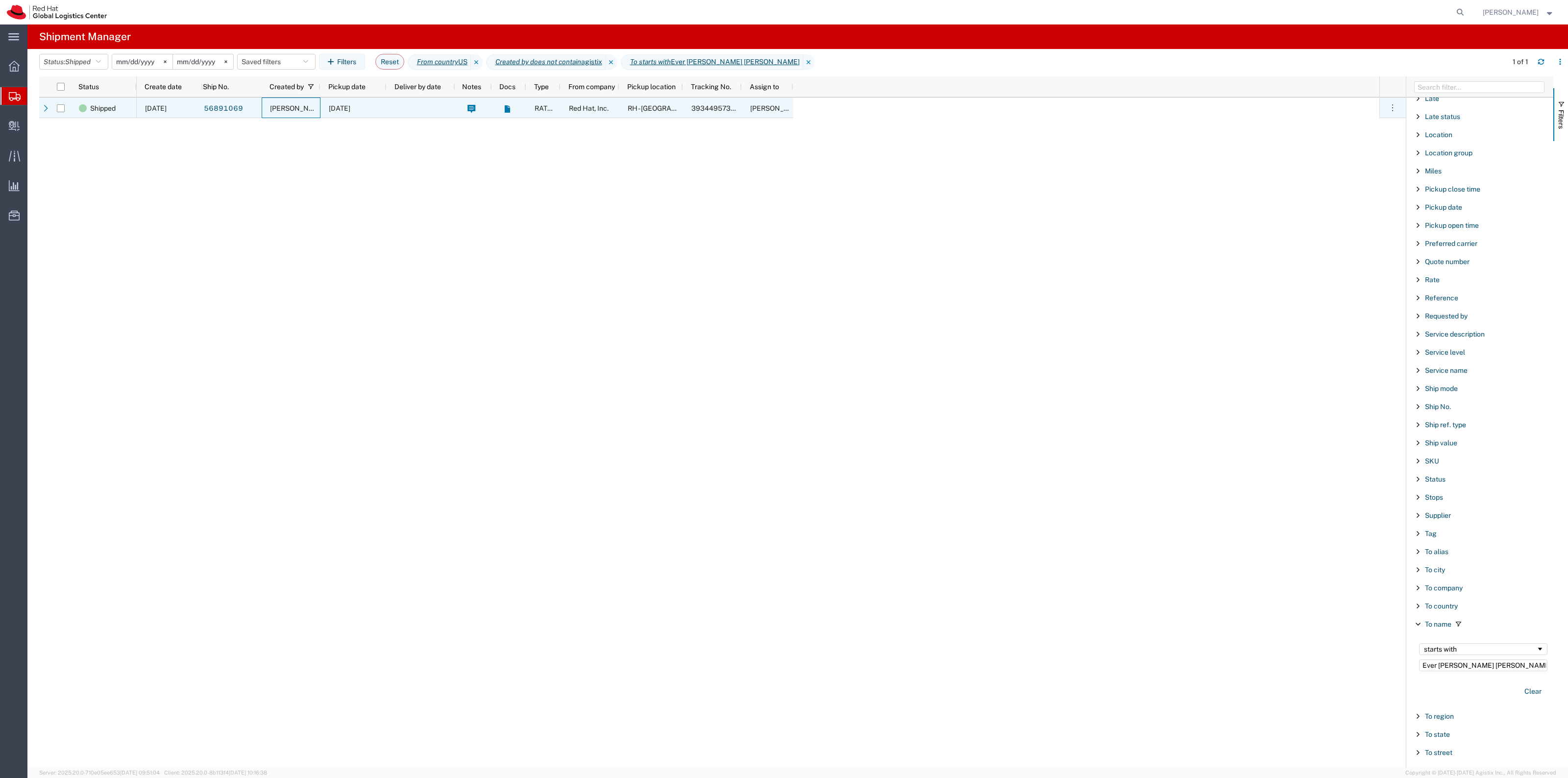
click at [313, 103] on div "[PERSON_NAME]" at bounding box center [291, 107] width 59 height 21
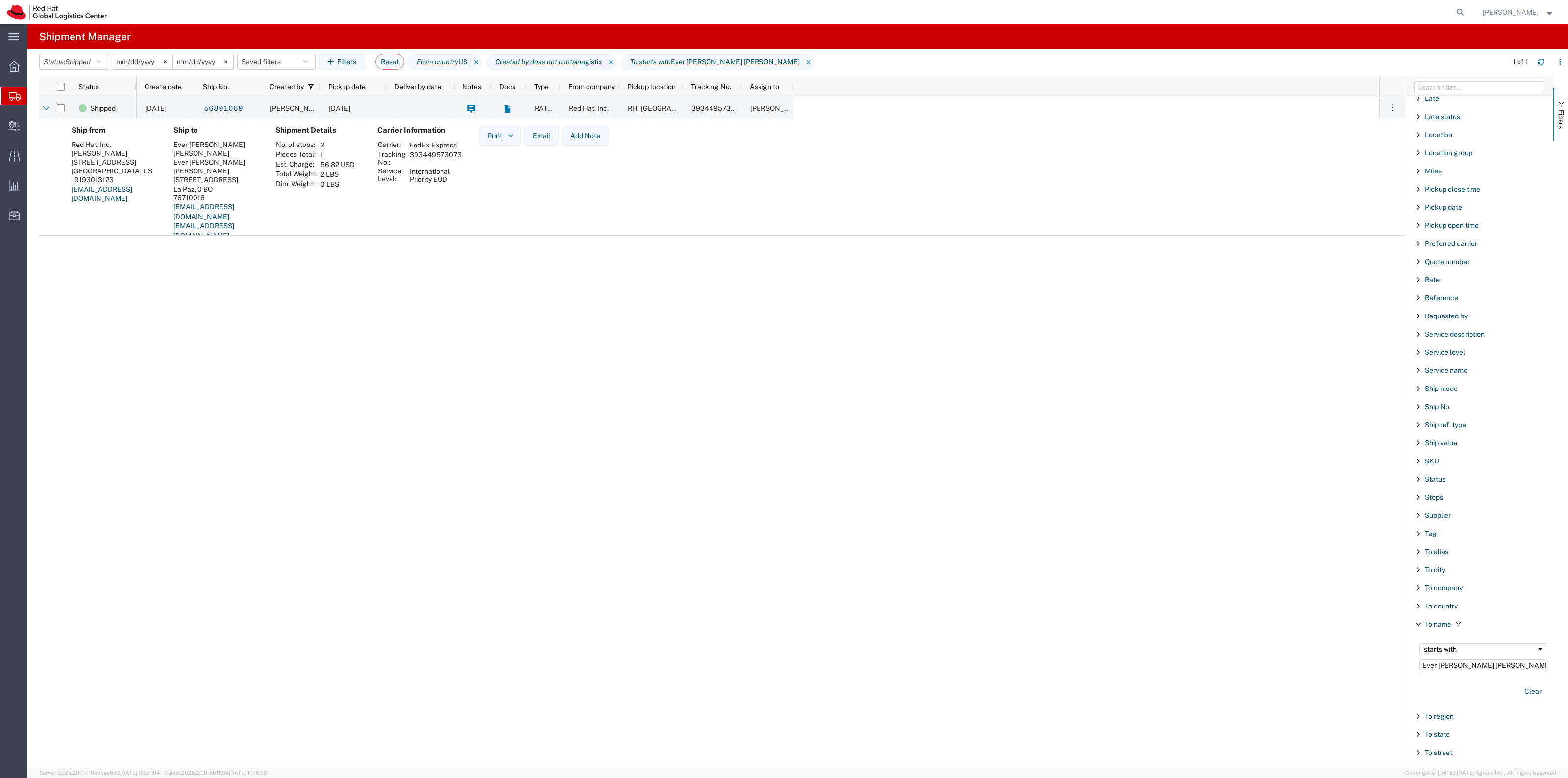
drag, startPoint x: 461, startPoint y: 155, endPoint x: 410, endPoint y: 160, distance: 51.2
click at [410, 160] on td "393449573073" at bounding box center [436, 158] width 59 height 16
copy td "393449573073"
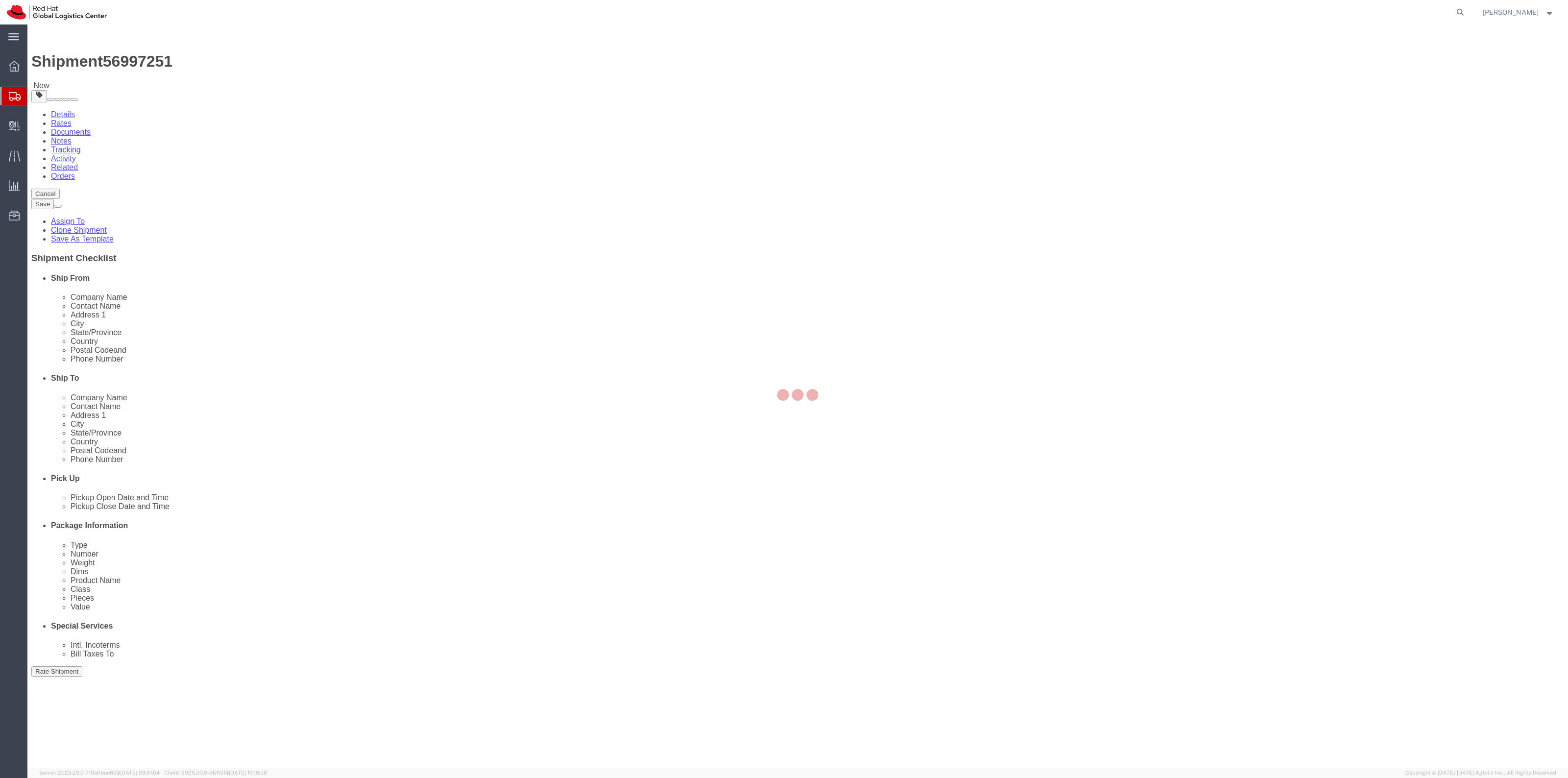
select select
